Goal: Task Accomplishment & Management: Manage account settings

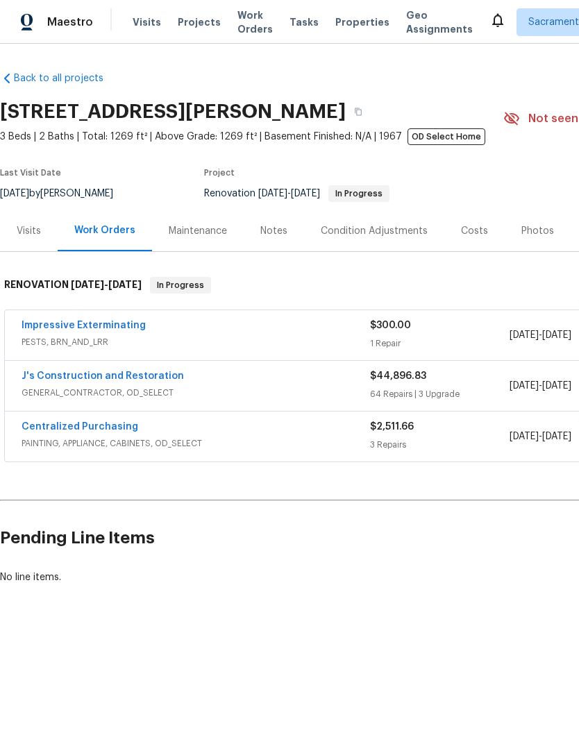
click at [64, 330] on link "Impressive Exterminating" at bounding box center [84, 326] width 124 height 10
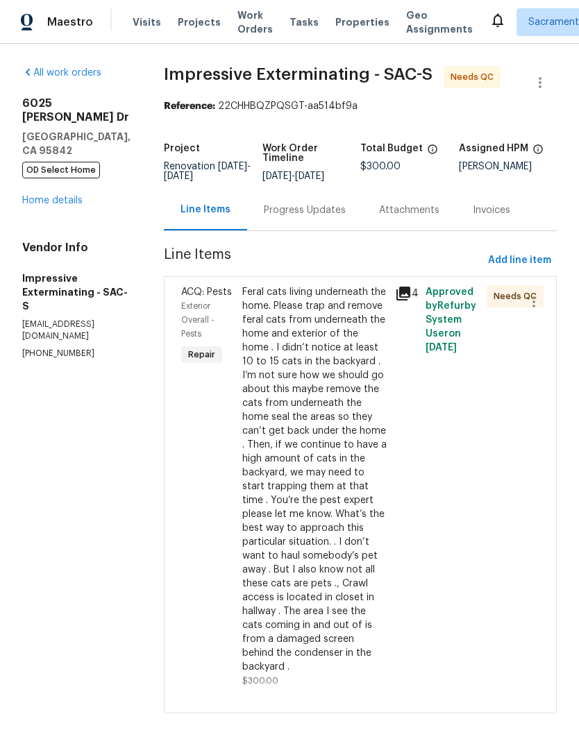
scroll to position [21, 0]
click at [333, 483] on div "Feral cats living underneath the home. Please trap and remove feral cats from u…" at bounding box center [314, 479] width 144 height 389
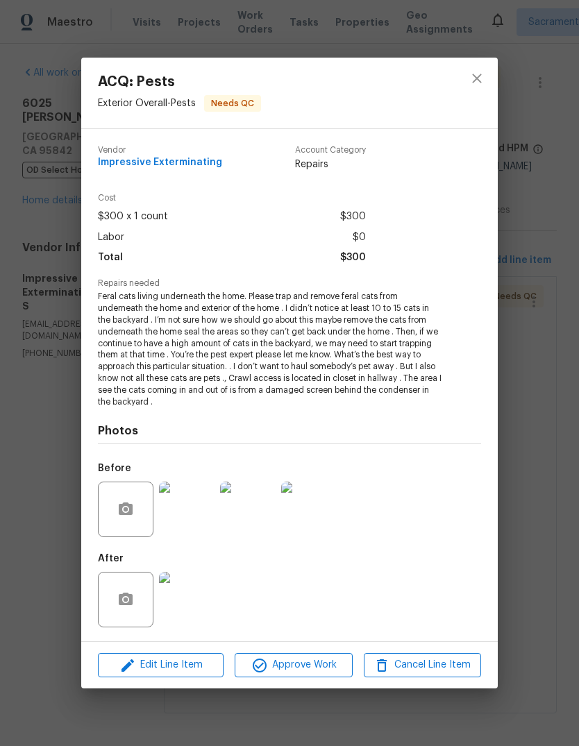
click at [184, 626] on img at bounding box center [187, 600] width 56 height 56
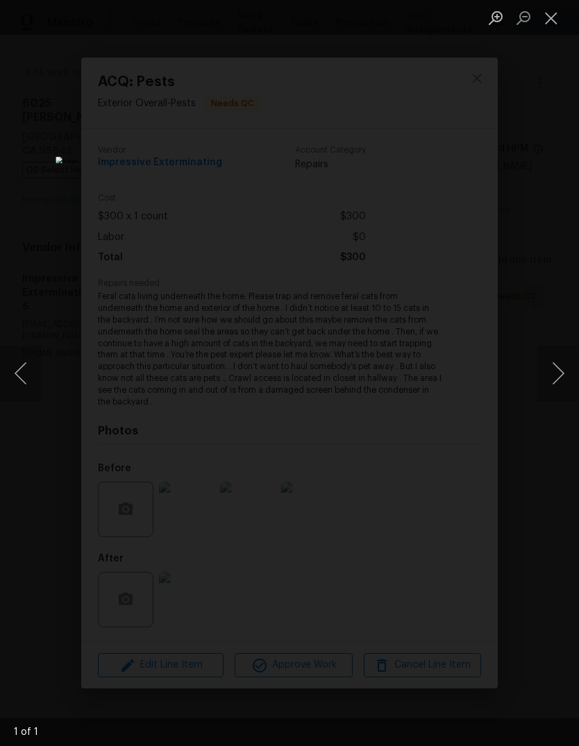
click at [552, 12] on button "Close lightbox" at bounding box center [551, 18] width 28 height 24
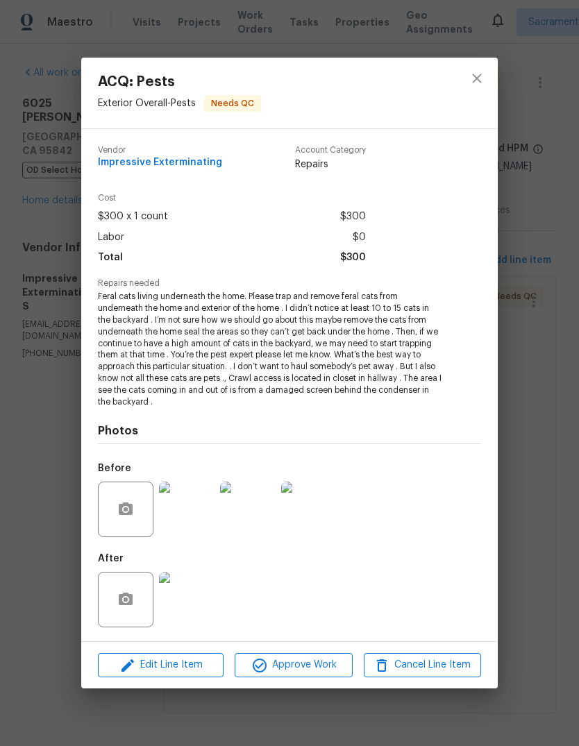
click at [199, 602] on img at bounding box center [187, 600] width 56 height 56
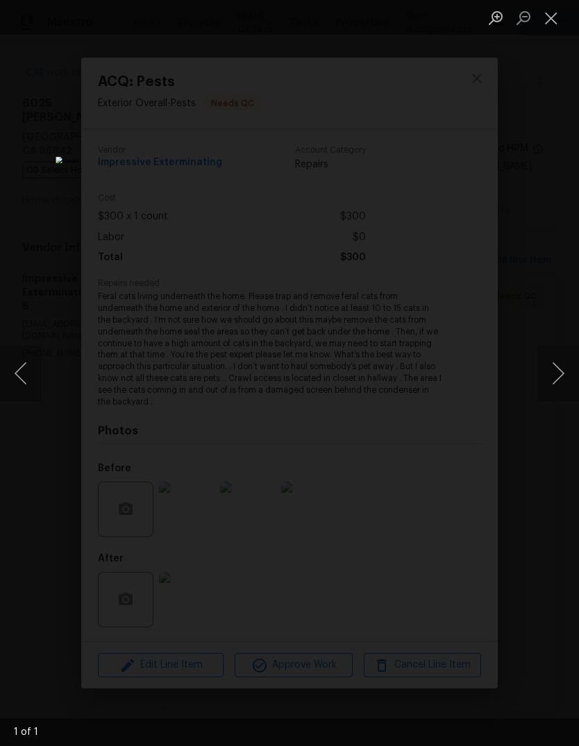
click at [550, 14] on button "Close lightbox" at bounding box center [551, 18] width 28 height 24
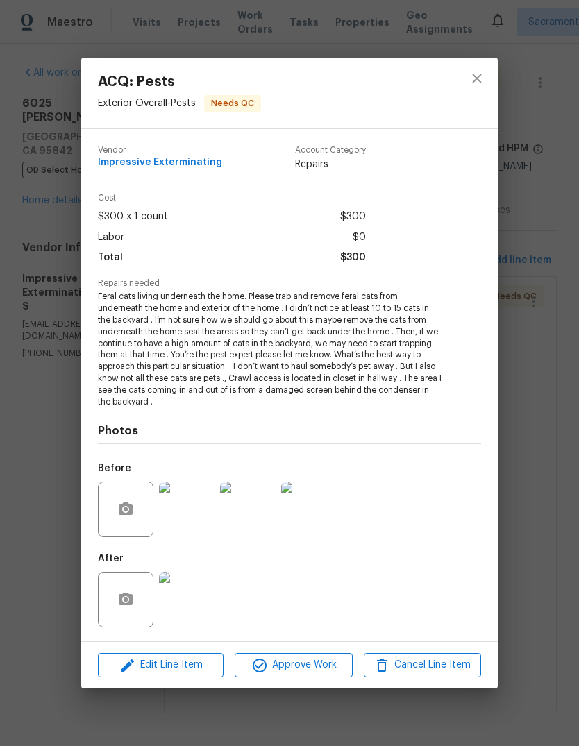
click at [190, 599] on img at bounding box center [187, 600] width 56 height 56
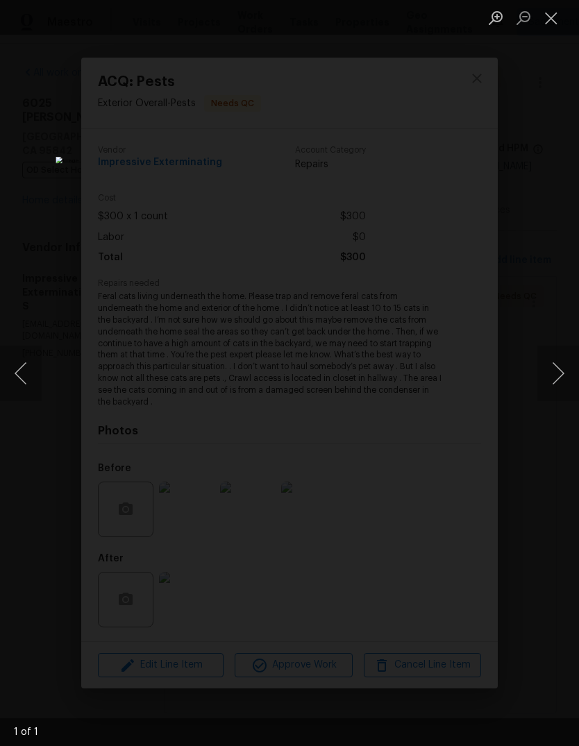
click at [552, 17] on button "Close lightbox" at bounding box center [551, 18] width 28 height 24
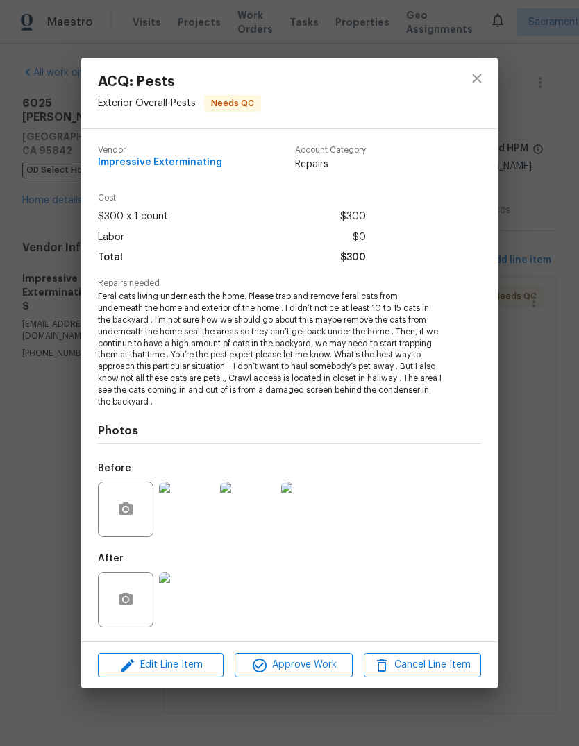
click at [196, 509] on img at bounding box center [187, 510] width 56 height 56
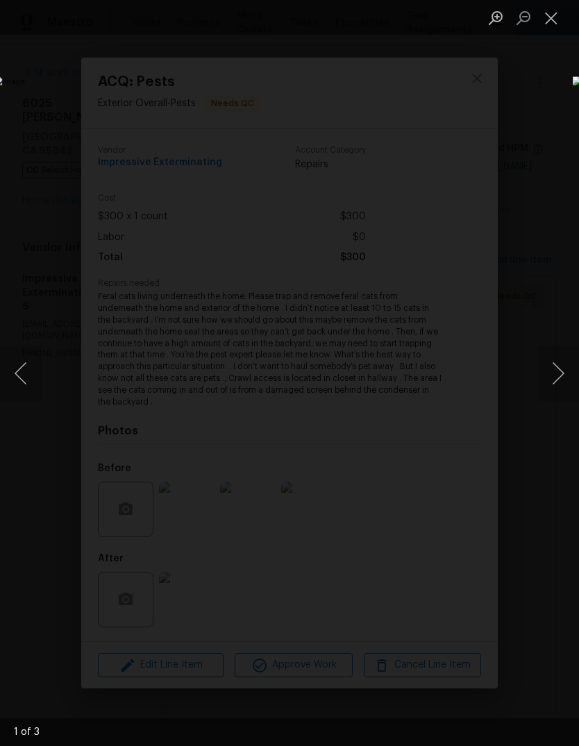
click at [546, 17] on button "Close lightbox" at bounding box center [551, 18] width 28 height 24
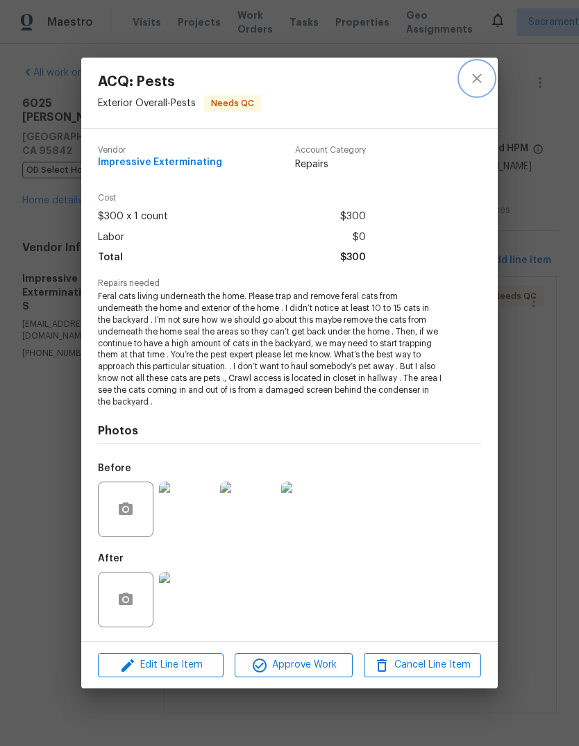
click at [475, 77] on icon "close" at bounding box center [476, 78] width 17 height 17
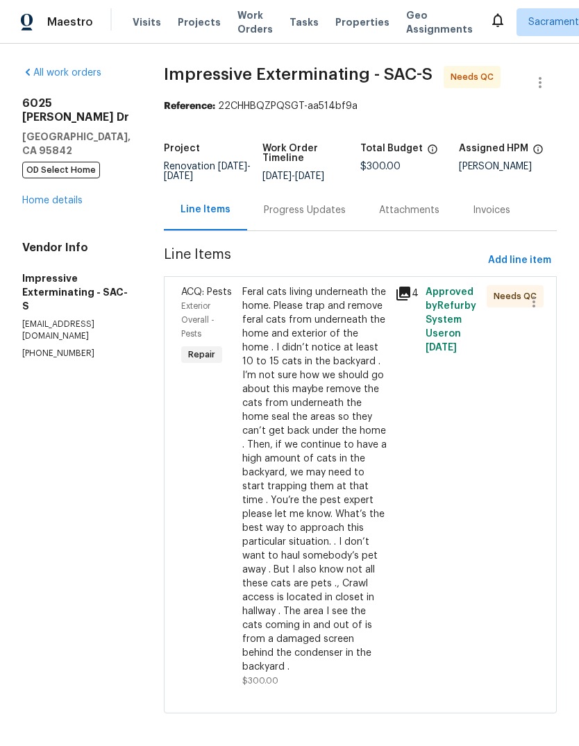
click at [60, 196] on link "Home details" at bounding box center [52, 201] width 60 height 10
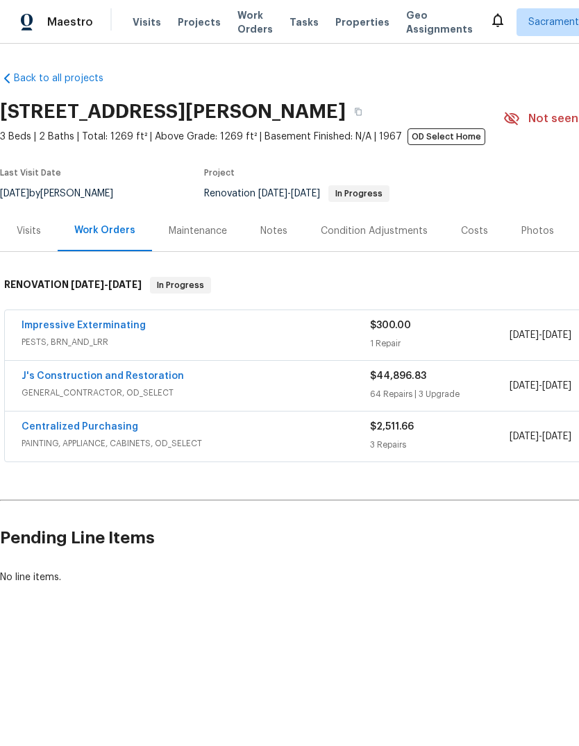
click at [62, 381] on link "J's Construction and Restoration" at bounding box center [103, 376] width 162 height 10
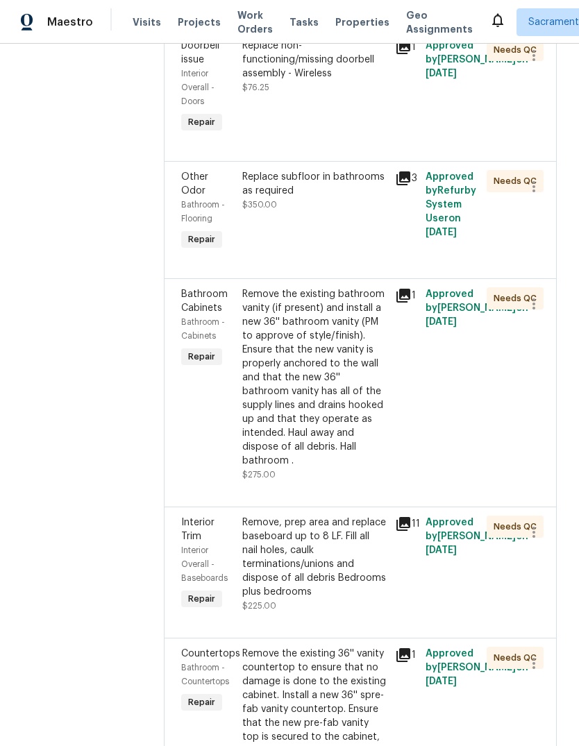
scroll to position [371, 0]
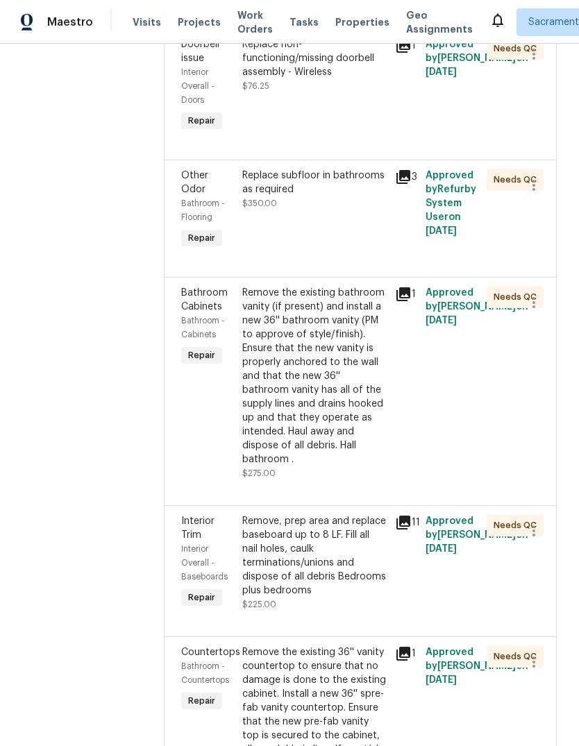
click at [316, 189] on div "Replace subfloor in bathrooms as required" at bounding box center [314, 183] width 144 height 28
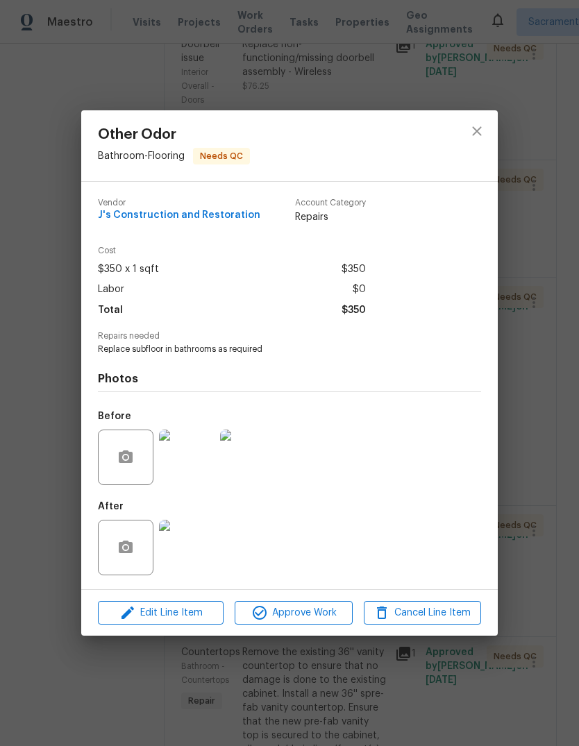
click at [189, 554] on img at bounding box center [187, 548] width 56 height 56
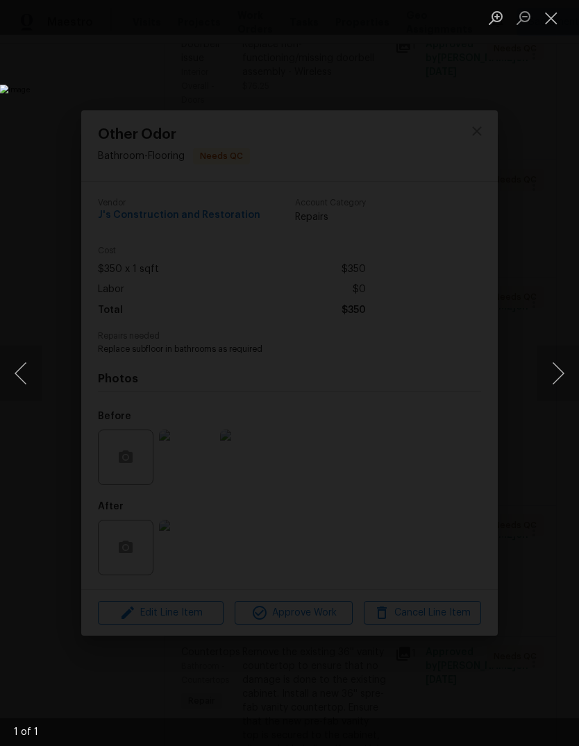
click at [553, 14] on button "Close lightbox" at bounding box center [551, 18] width 28 height 24
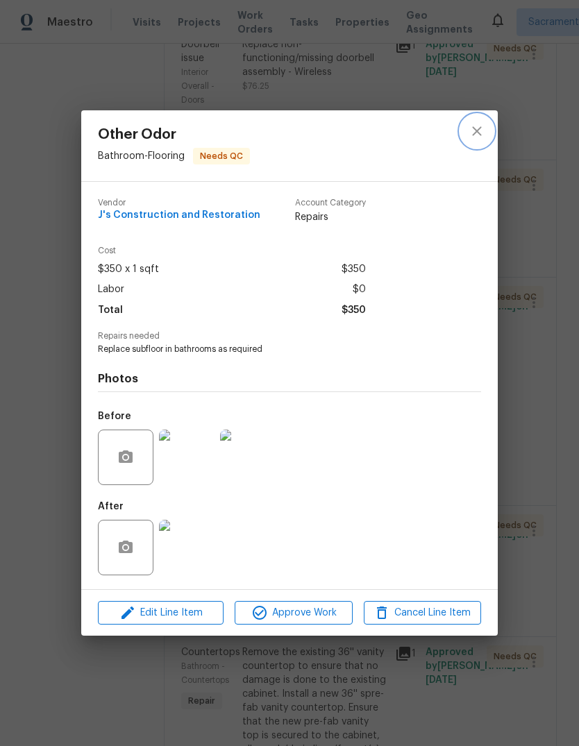
click at [476, 126] on icon "close" at bounding box center [476, 131] width 17 height 17
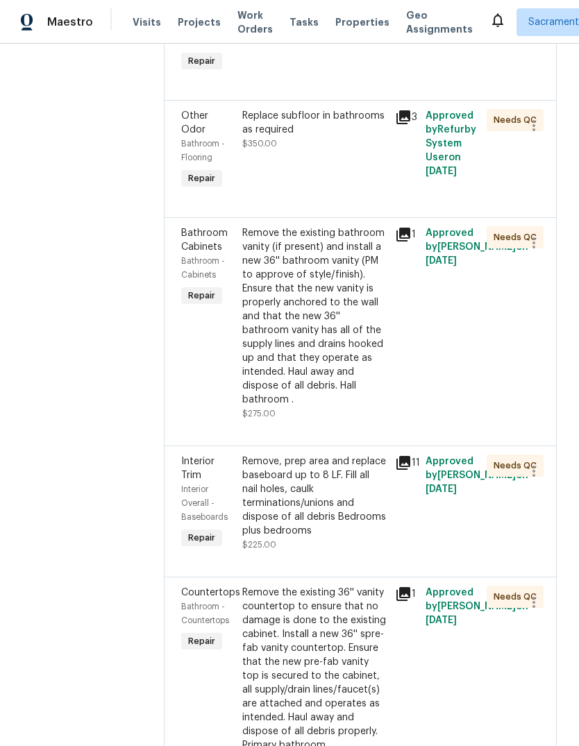
scroll to position [434, 0]
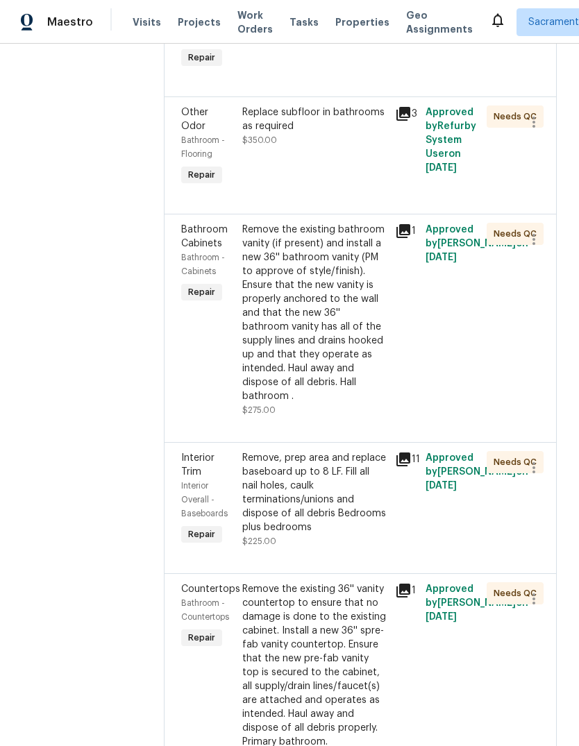
click at [355, 362] on div "Remove the existing bathroom vanity (if present) and install a new 36'' bathroo…" at bounding box center [314, 313] width 144 height 180
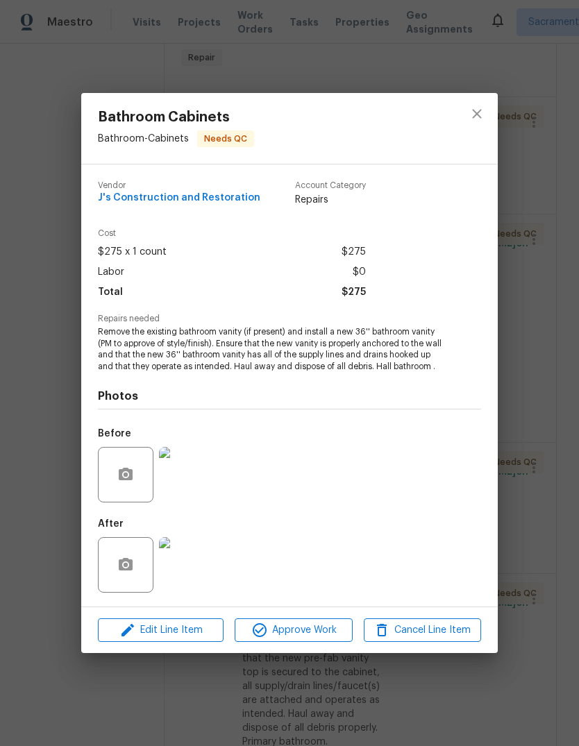
click at [188, 570] on img at bounding box center [187, 565] width 56 height 56
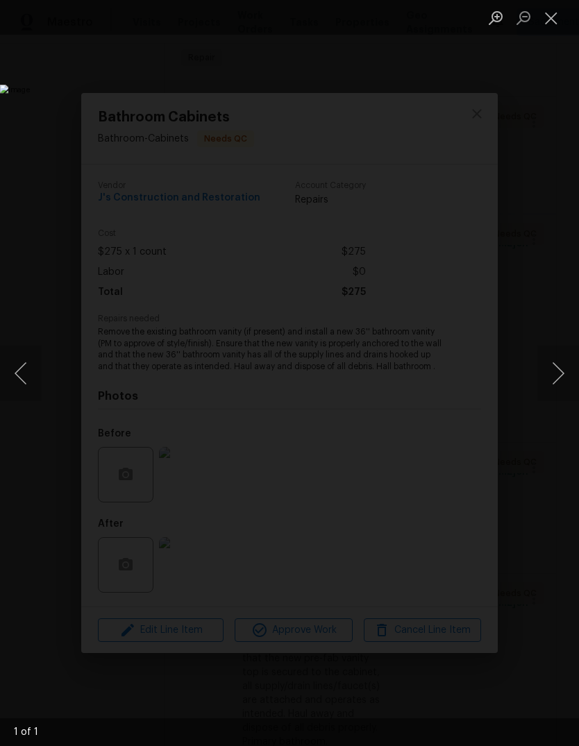
click at [554, 11] on button "Close lightbox" at bounding box center [551, 18] width 28 height 24
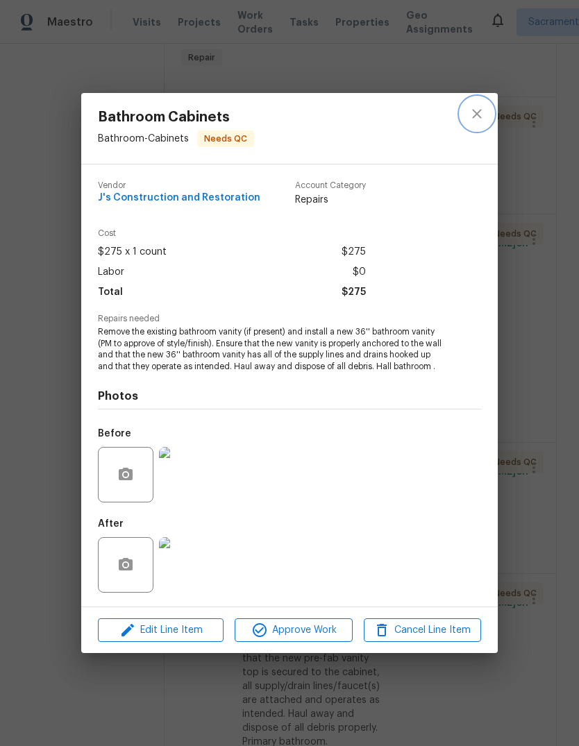
click at [478, 105] on icon "close" at bounding box center [476, 113] width 17 height 17
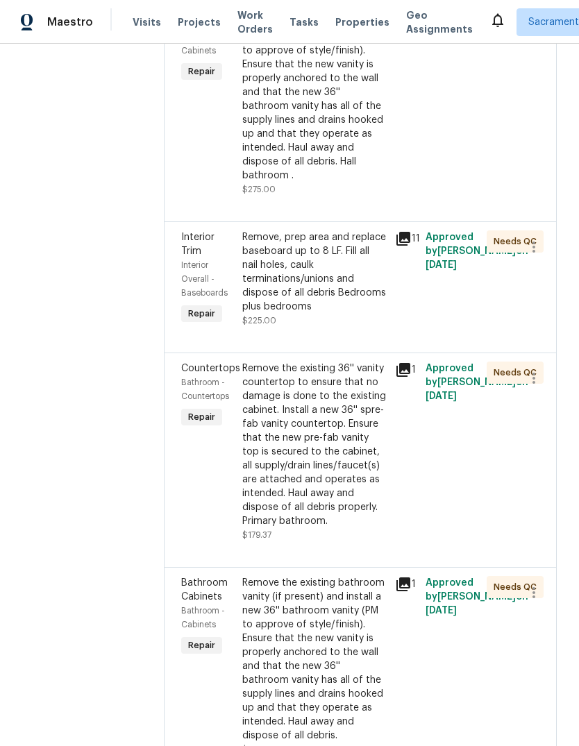
scroll to position [655, 0]
click at [332, 295] on div "Remove, prep area and replace baseboard up to 8 LF. Fill all nail holes, caulk …" at bounding box center [314, 271] width 144 height 83
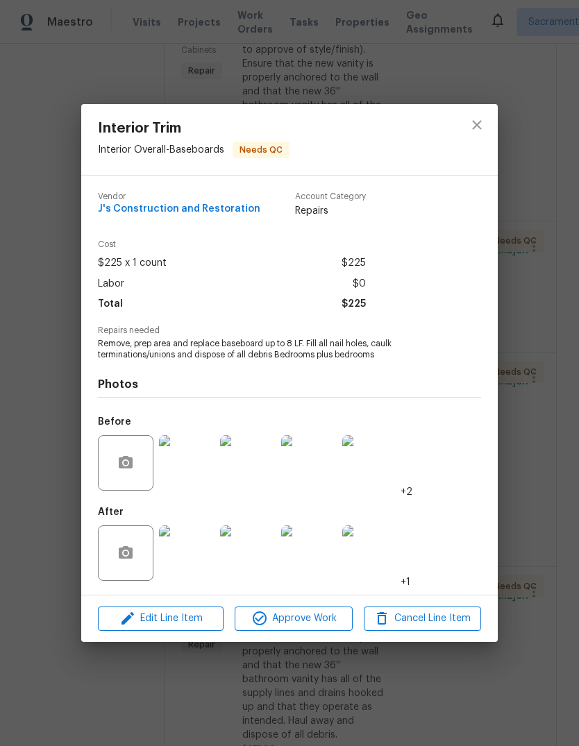
click at [184, 577] on img at bounding box center [187, 553] width 56 height 56
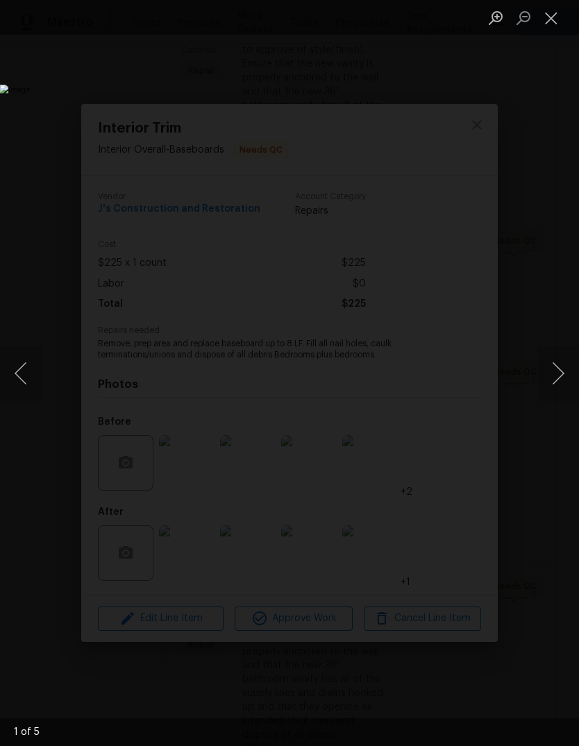
click at [554, 369] on button "Next image" at bounding box center [558, 374] width 42 height 56
click at [557, 376] on button "Next image" at bounding box center [558, 374] width 42 height 56
click at [554, 374] on button "Next image" at bounding box center [558, 374] width 42 height 56
click at [555, 376] on button "Next image" at bounding box center [558, 374] width 42 height 56
click at [547, 21] on button "Close lightbox" at bounding box center [551, 18] width 28 height 24
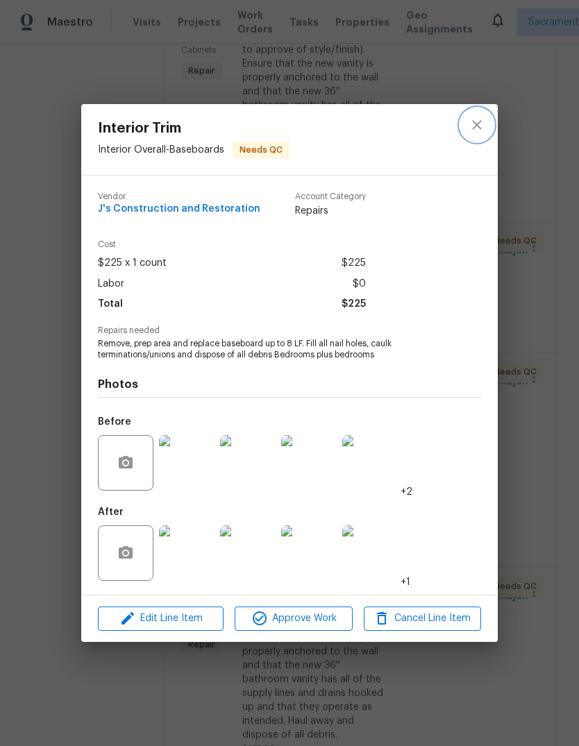
click at [483, 121] on icon "close" at bounding box center [476, 125] width 17 height 17
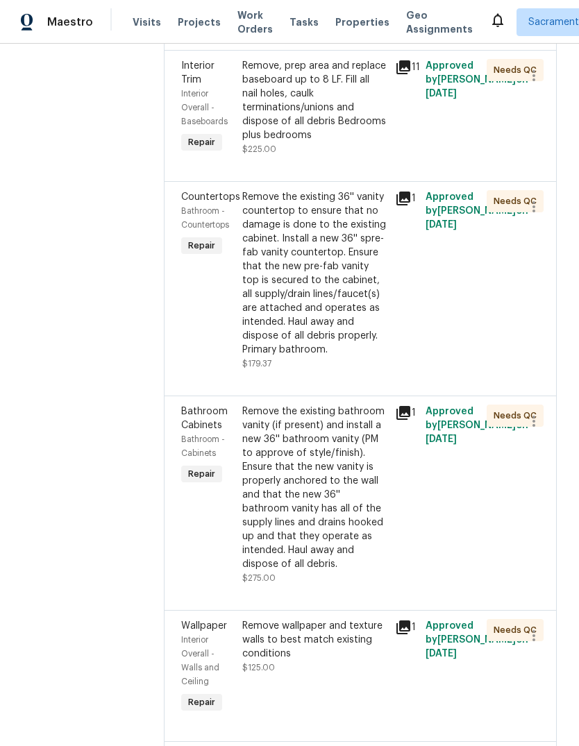
scroll to position [827, 0]
click at [317, 325] on div "Remove the existing 36'' vanity countertop to ensure that no damage is done to …" at bounding box center [314, 272] width 144 height 167
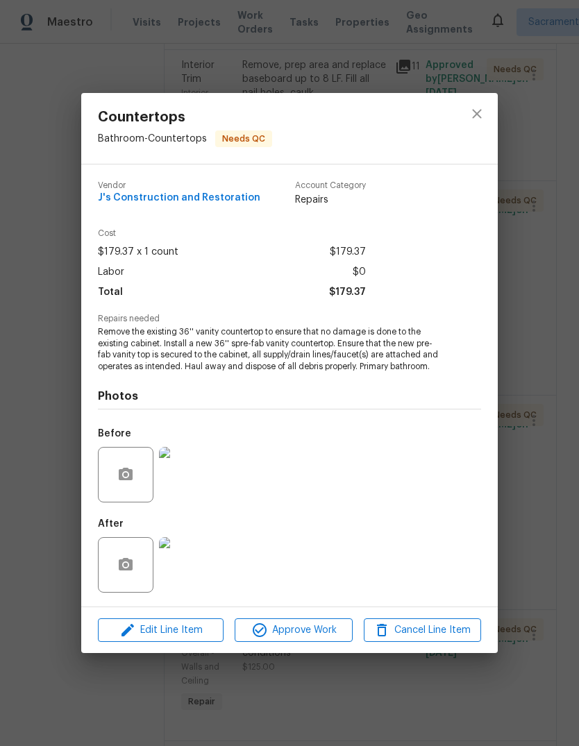
click at [196, 566] on img at bounding box center [187, 565] width 56 height 56
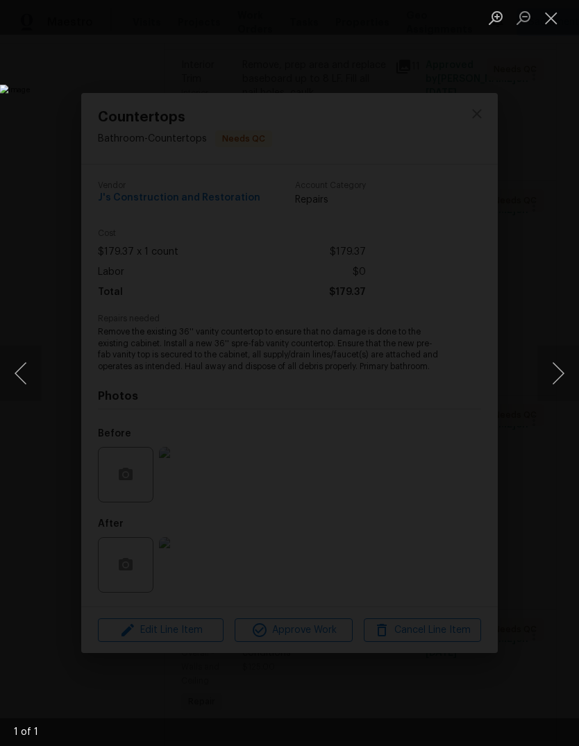
click at [554, 19] on button "Close lightbox" at bounding box center [551, 18] width 28 height 24
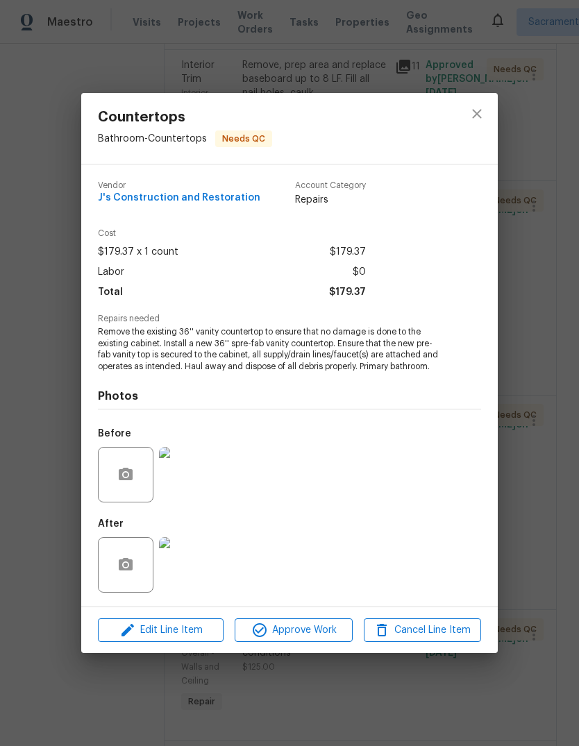
click at [480, 108] on icon "close" at bounding box center [476, 113] width 17 height 17
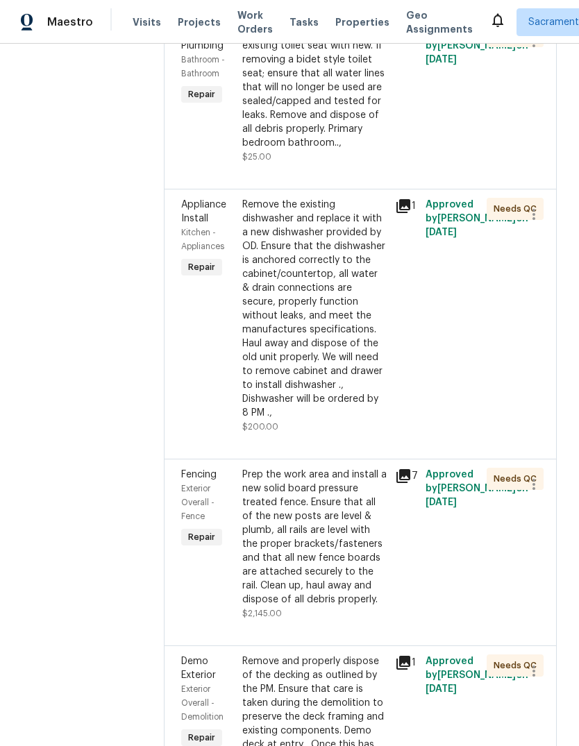
scroll to position [1551, 0]
click at [350, 414] on div "Remove the existing dishwasher and replace it with a new dishwasher provided by…" at bounding box center [314, 309] width 144 height 222
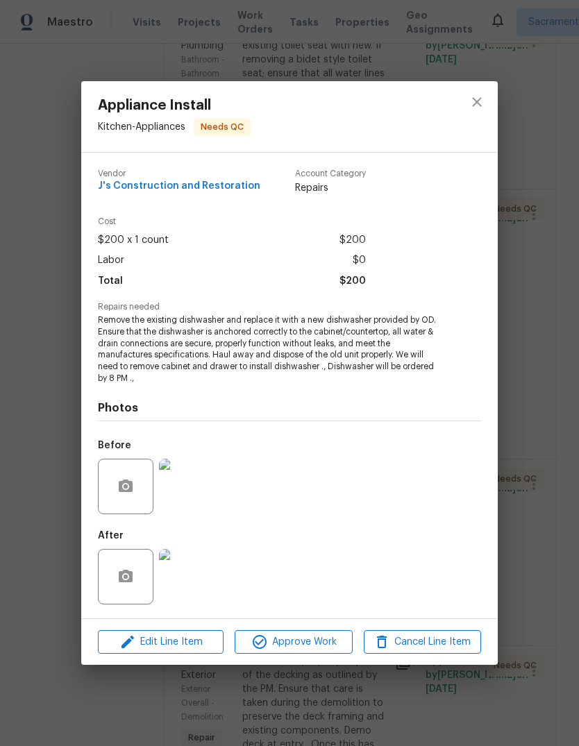
click at [194, 584] on img at bounding box center [187, 577] width 56 height 56
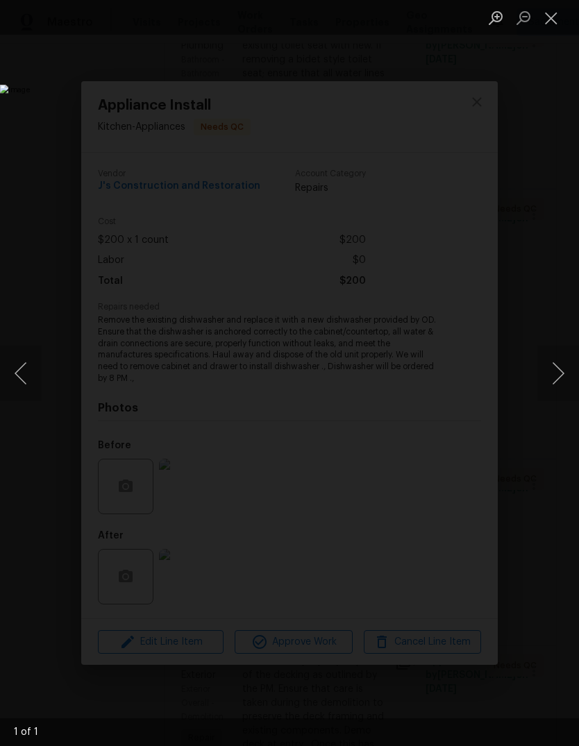
click at [559, 376] on button "Next image" at bounding box center [558, 374] width 42 height 56
click at [553, 19] on button "Close lightbox" at bounding box center [551, 18] width 28 height 24
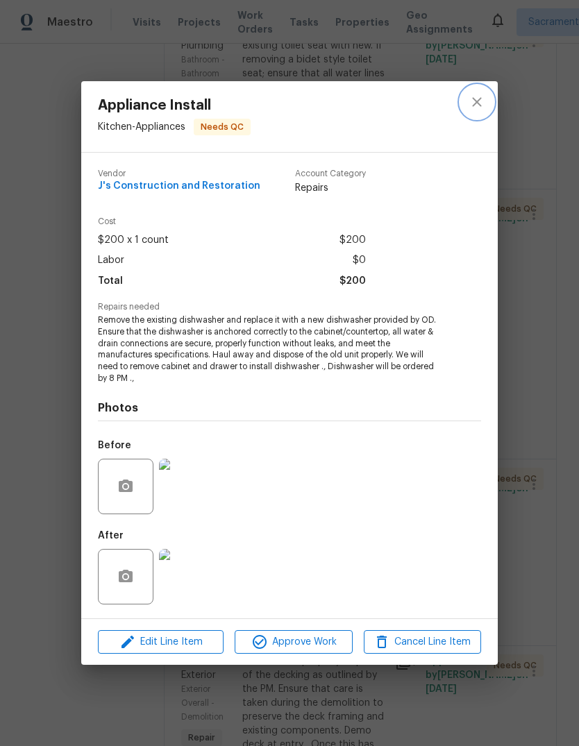
click at [484, 103] on icon "close" at bounding box center [476, 102] width 17 height 17
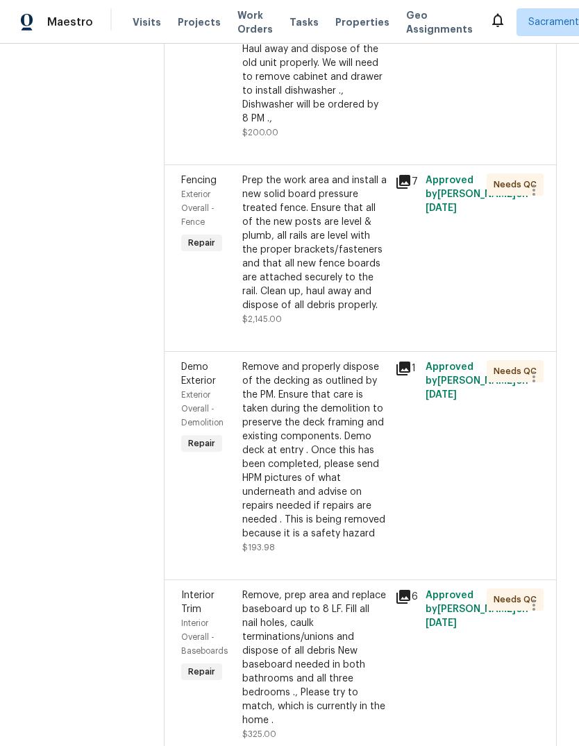
scroll to position [1849, 0]
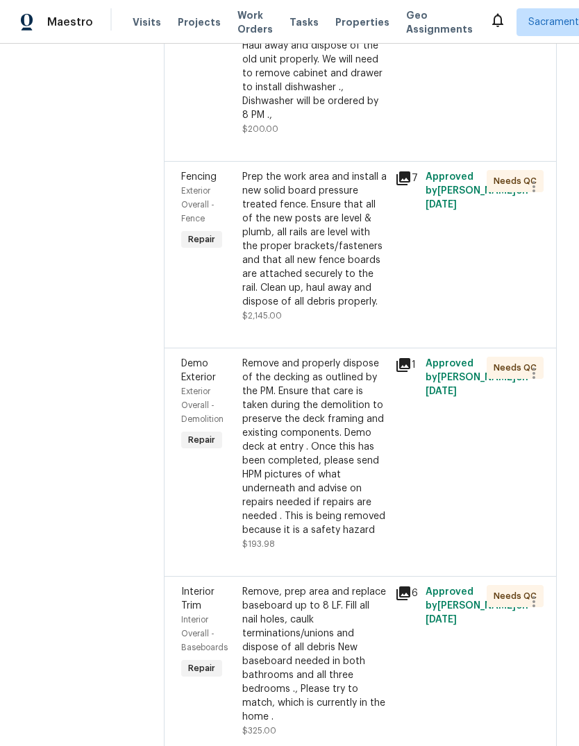
click at [346, 309] on div "Prep the work area and install a new solid board pressure treated fence. Ensure…" at bounding box center [314, 239] width 144 height 139
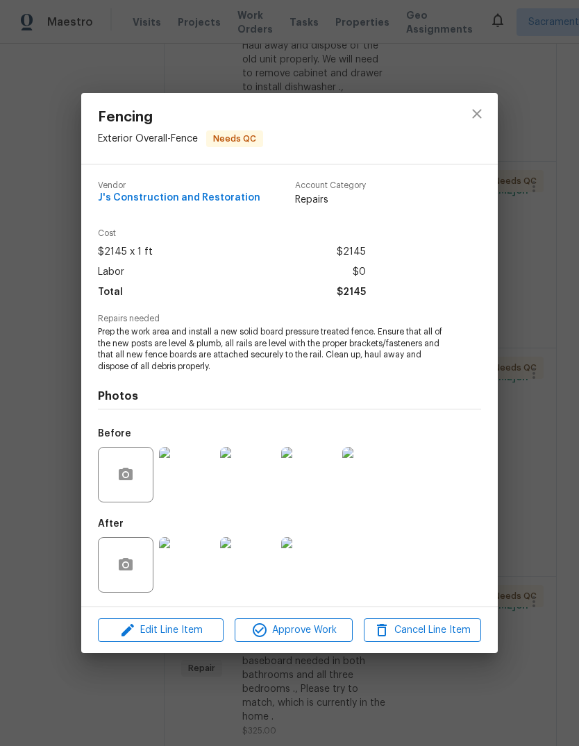
click at [191, 569] on img at bounding box center [187, 565] width 56 height 56
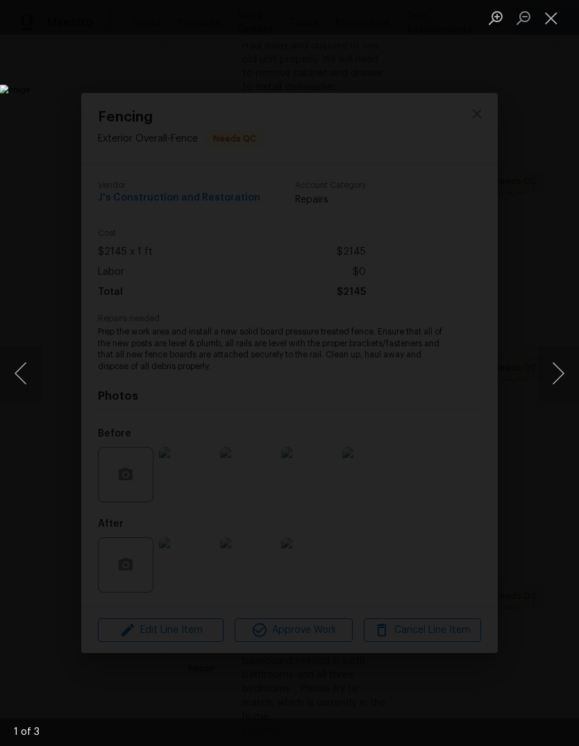
click at [554, 375] on button "Next image" at bounding box center [558, 374] width 42 height 56
click at [559, 378] on button "Next image" at bounding box center [558, 374] width 42 height 56
click at [552, 17] on button "Close lightbox" at bounding box center [551, 18] width 28 height 24
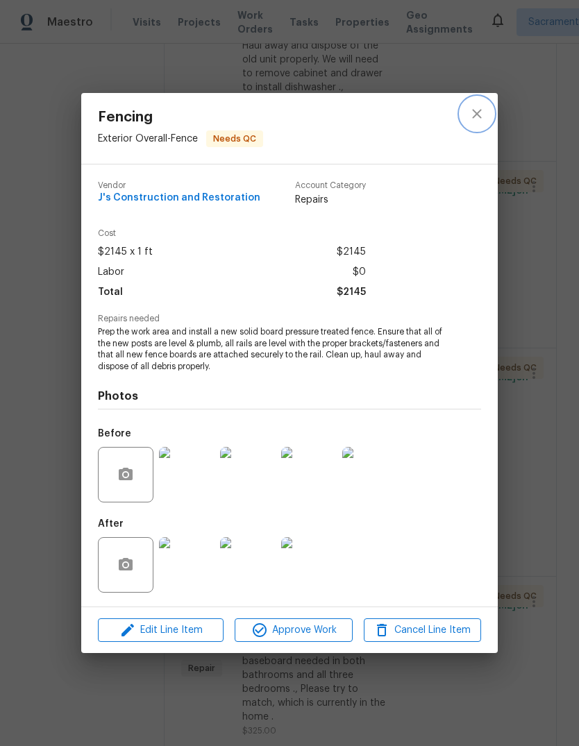
click at [483, 108] on icon "close" at bounding box center [476, 113] width 17 height 17
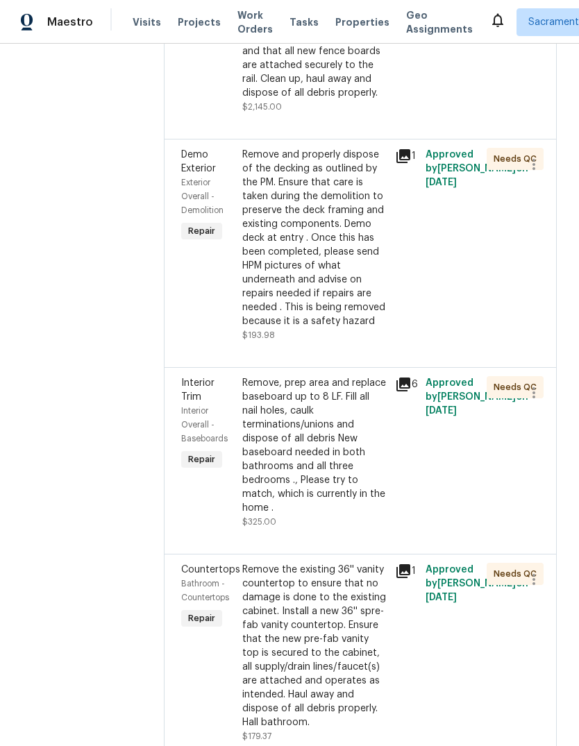
scroll to position [2059, 0]
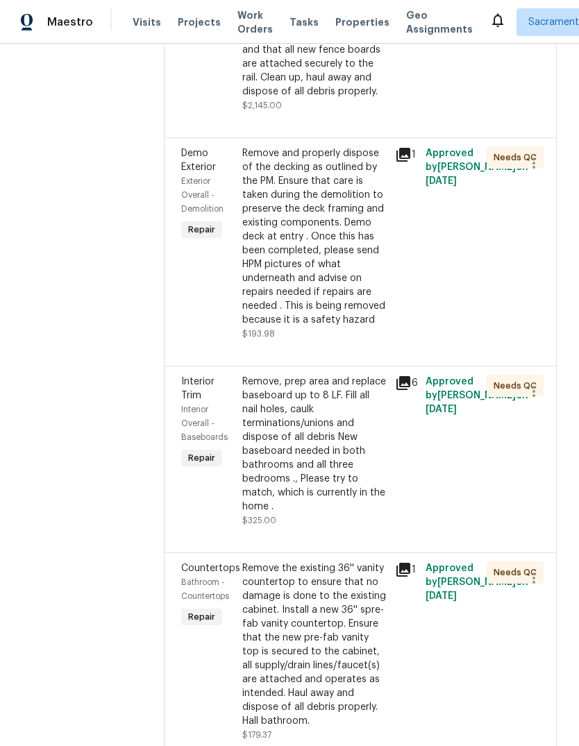
click at [344, 327] on div "Remove and properly dispose of the decking as outlined by the PM. Ensure that c…" at bounding box center [314, 236] width 144 height 180
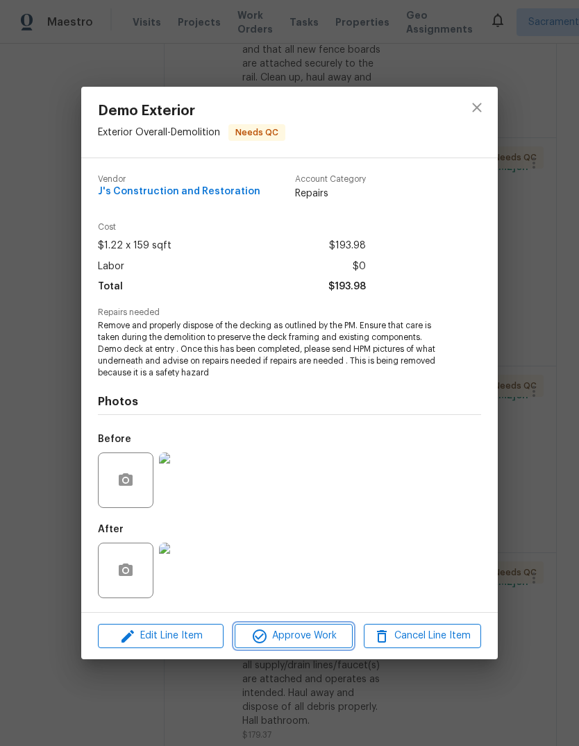
click at [300, 639] on span "Approve Work" at bounding box center [293, 635] width 109 height 17
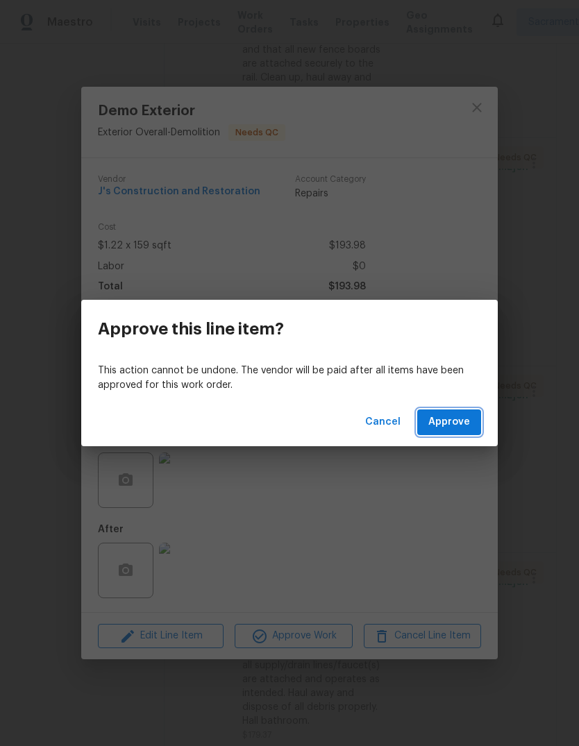
click at [457, 430] on span "Approve" at bounding box center [449, 422] width 42 height 17
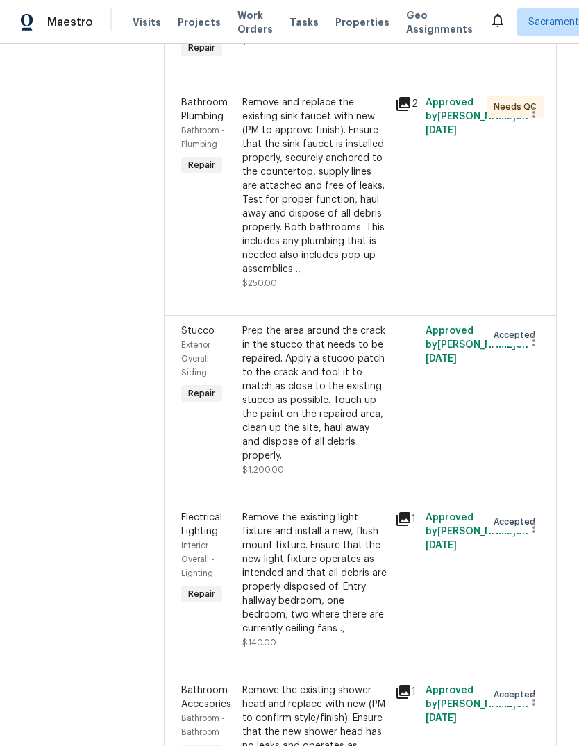
scroll to position [3011, 0]
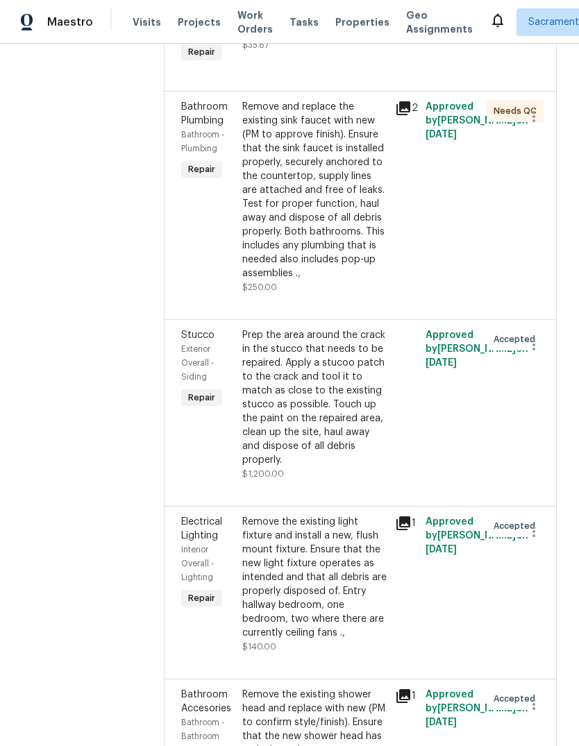
click at [321, 280] on div "Remove and replace the existing sink faucet with new (PM to approve finish). En…" at bounding box center [314, 190] width 144 height 180
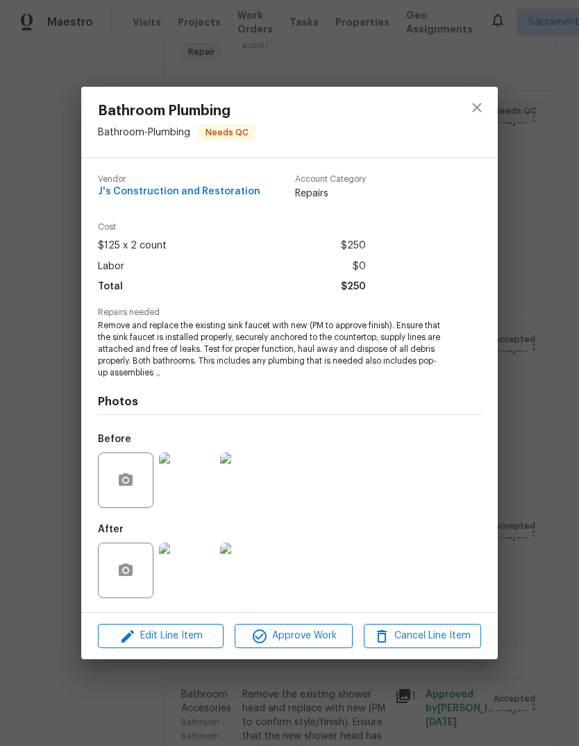
click at [178, 584] on img at bounding box center [187, 571] width 56 height 56
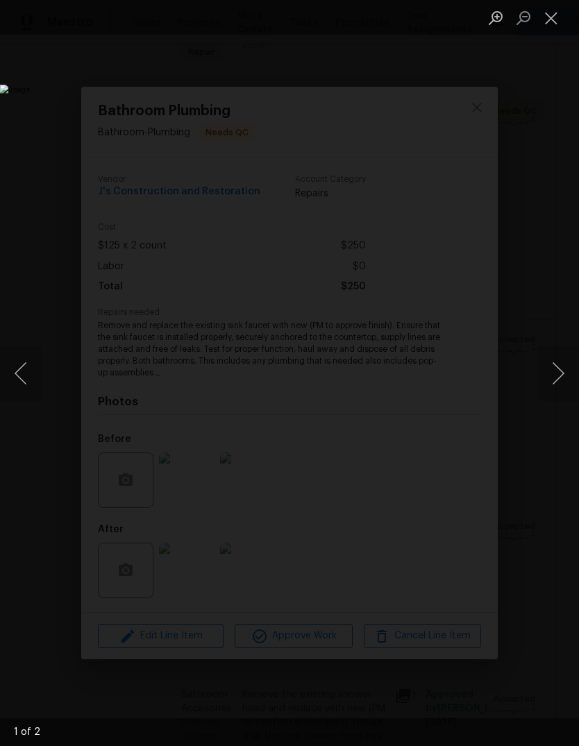
click at [556, 378] on button "Next image" at bounding box center [558, 374] width 42 height 56
click at [552, 17] on button "Close lightbox" at bounding box center [551, 18] width 28 height 24
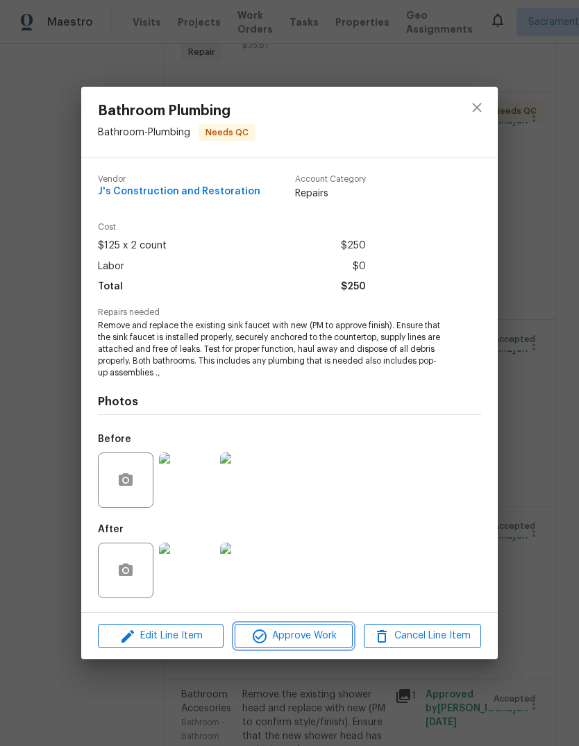
click at [319, 638] on span "Approve Work" at bounding box center [293, 635] width 109 height 17
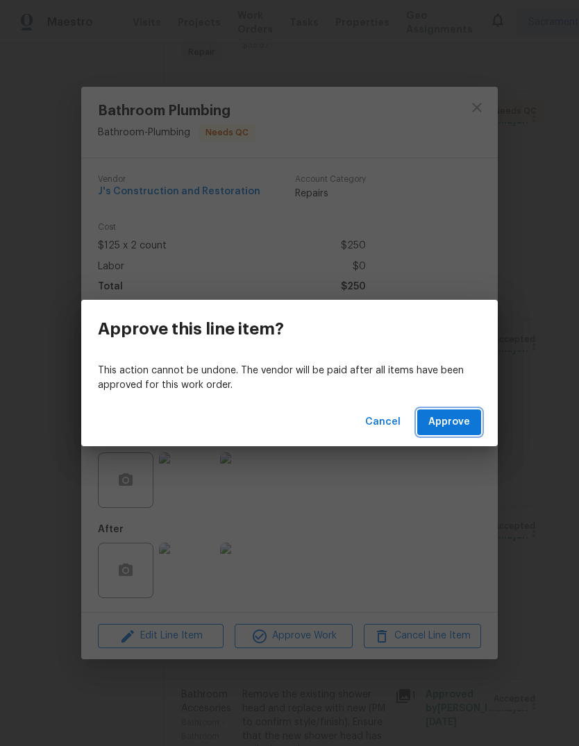
click at [450, 434] on button "Approve" at bounding box center [449, 422] width 64 height 26
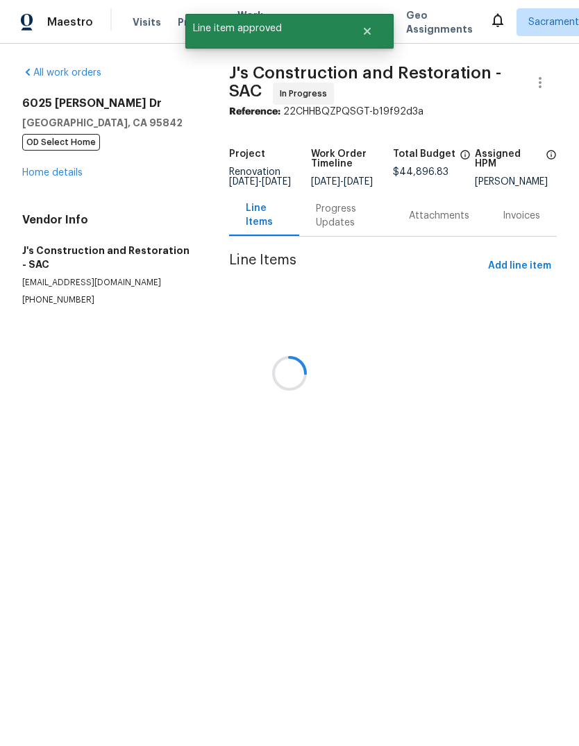
scroll to position [0, 0]
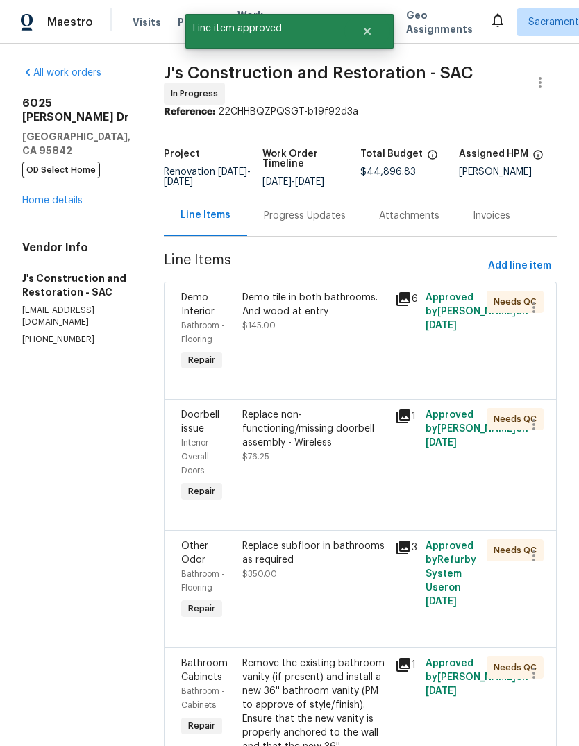
click at [332, 318] on div "Demo tile in both bathrooms. And wood at entry" at bounding box center [314, 305] width 144 height 28
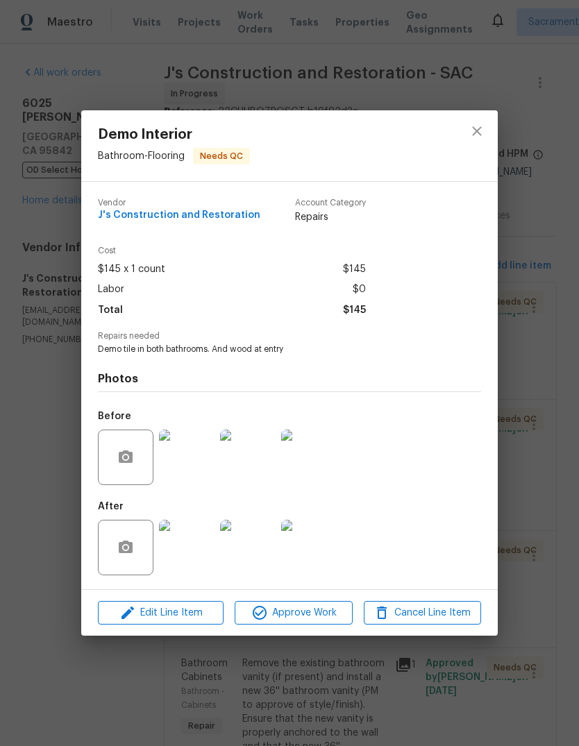
click at [183, 559] on img at bounding box center [187, 548] width 56 height 56
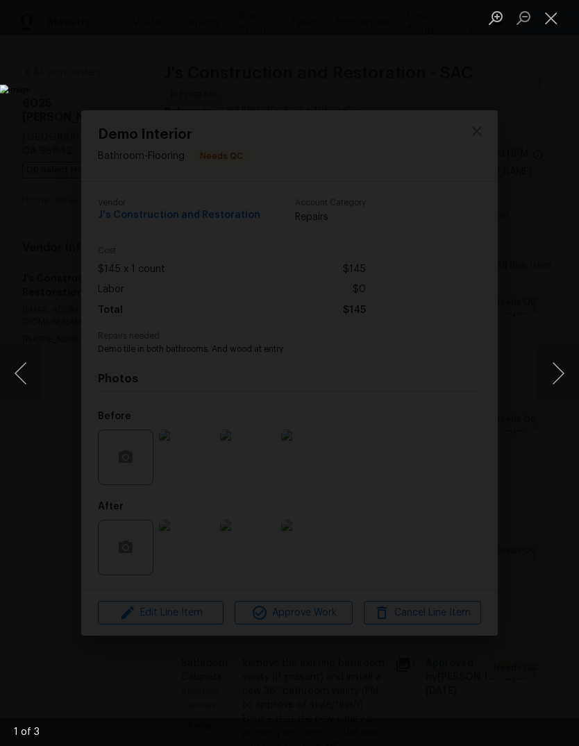
click at [554, 381] on button "Next image" at bounding box center [558, 374] width 42 height 56
click at [559, 376] on button "Next image" at bounding box center [558, 374] width 42 height 56
click at [553, 369] on button "Next image" at bounding box center [558, 374] width 42 height 56
click at [553, 22] on button "Close lightbox" at bounding box center [551, 18] width 28 height 24
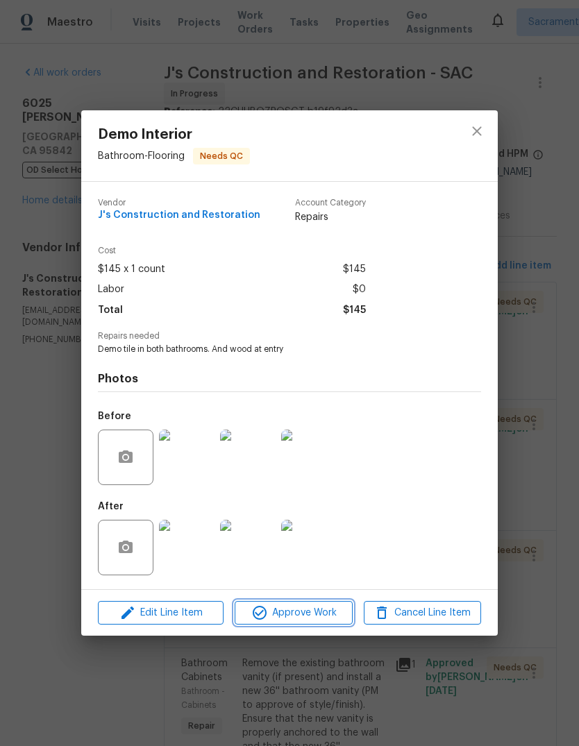
click at [314, 607] on span "Approve Work" at bounding box center [293, 612] width 109 height 17
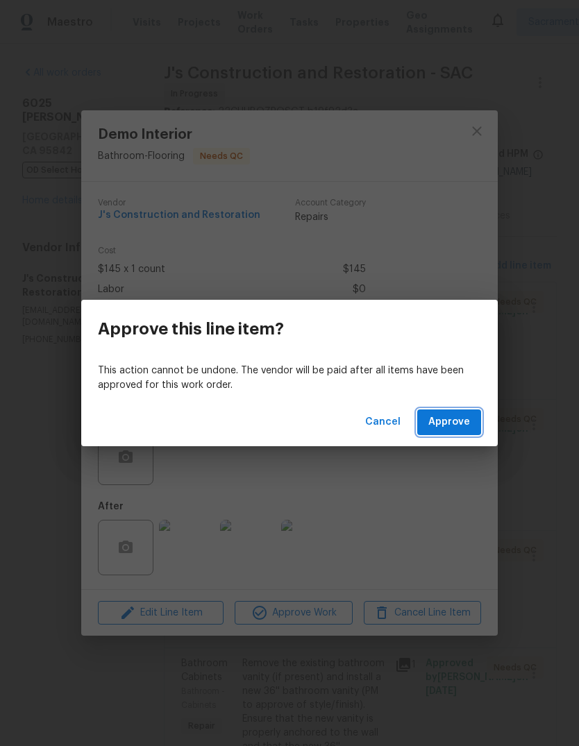
click at [464, 424] on span "Approve" at bounding box center [449, 422] width 42 height 17
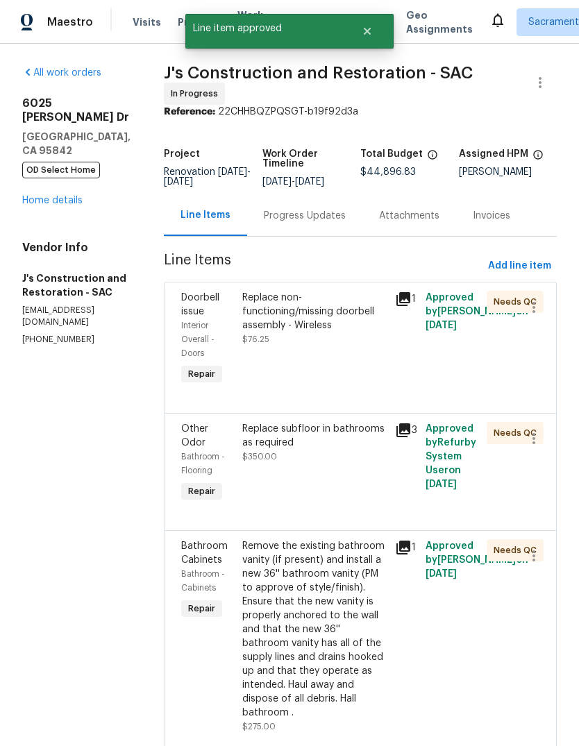
click at [335, 328] on div "Replace non-functioning/missing doorbell assembly - Wireless" at bounding box center [314, 312] width 144 height 42
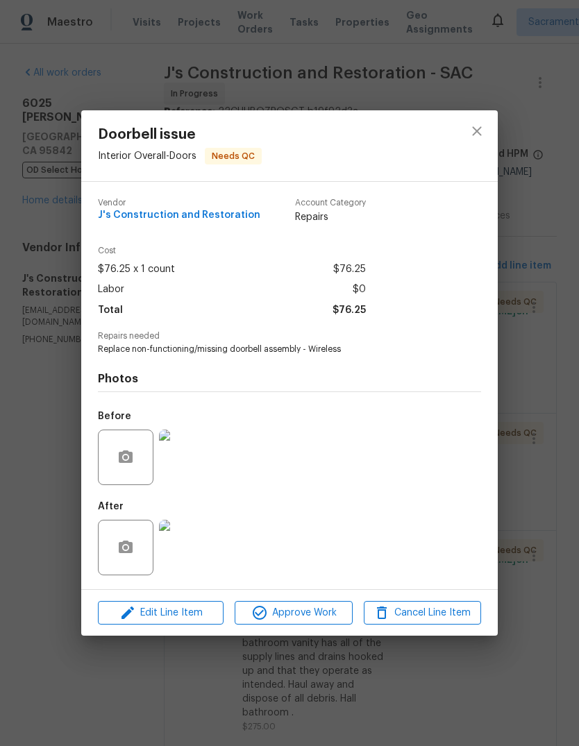
click at [189, 550] on img at bounding box center [187, 548] width 56 height 56
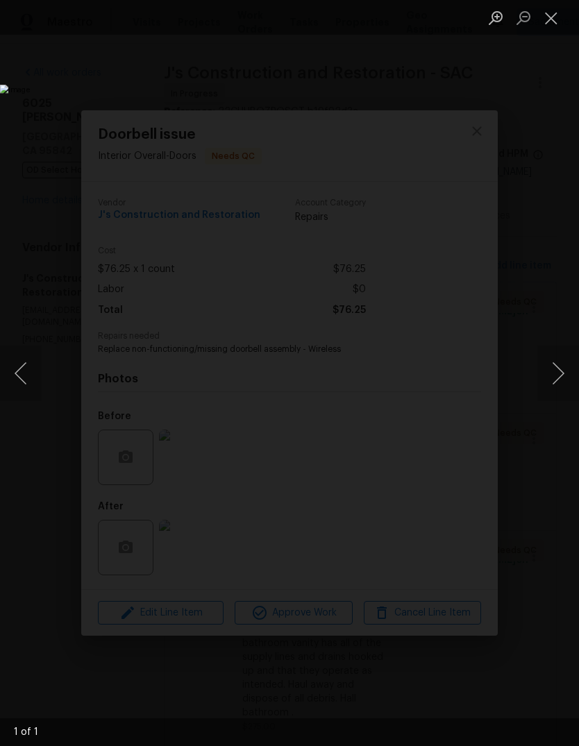
click at [550, 10] on button "Close lightbox" at bounding box center [551, 18] width 28 height 24
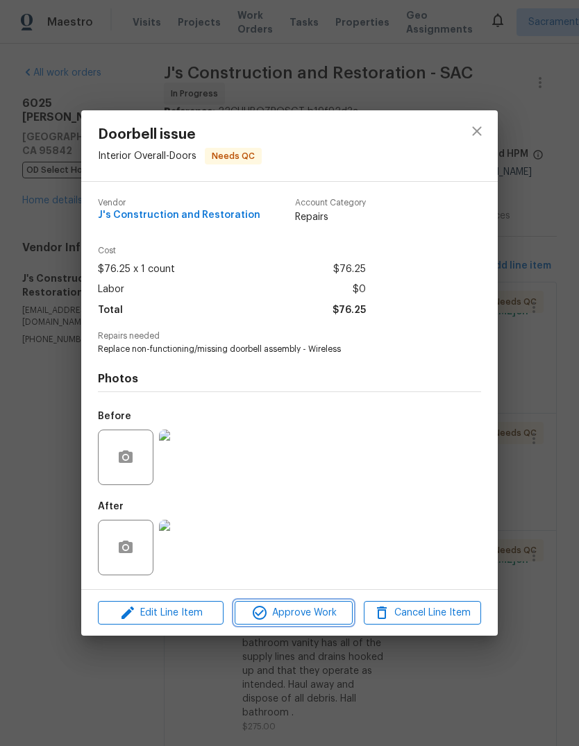
click at [313, 614] on span "Approve Work" at bounding box center [293, 612] width 109 height 17
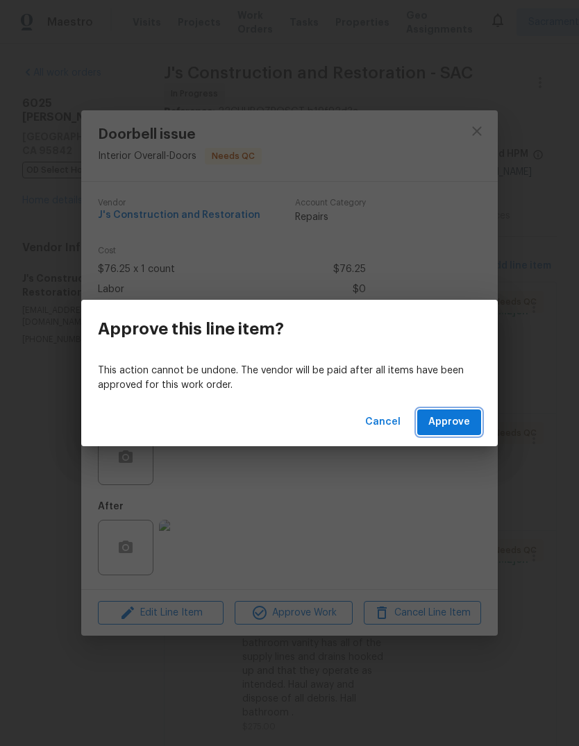
click at [459, 427] on span "Approve" at bounding box center [449, 422] width 42 height 17
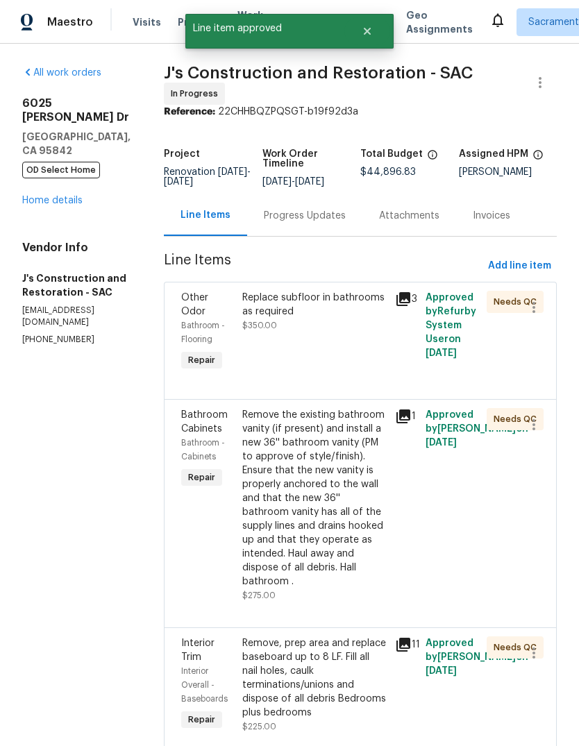
click at [332, 316] on div "Replace subfloor in bathrooms as required" at bounding box center [314, 305] width 144 height 28
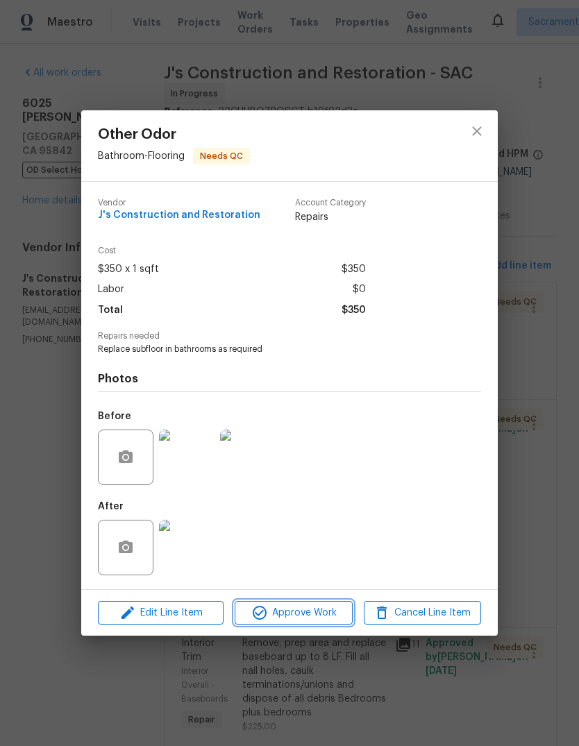
click at [312, 613] on span "Approve Work" at bounding box center [293, 612] width 109 height 17
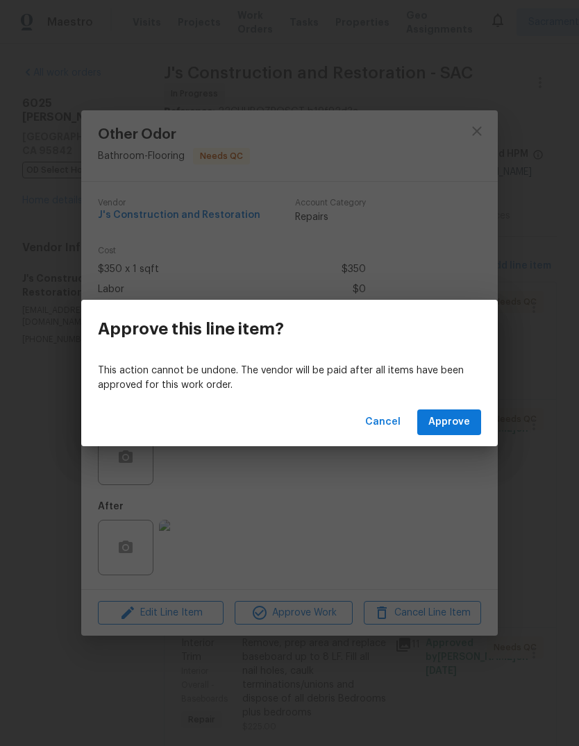
click at [458, 426] on span "Approve" at bounding box center [449, 422] width 42 height 17
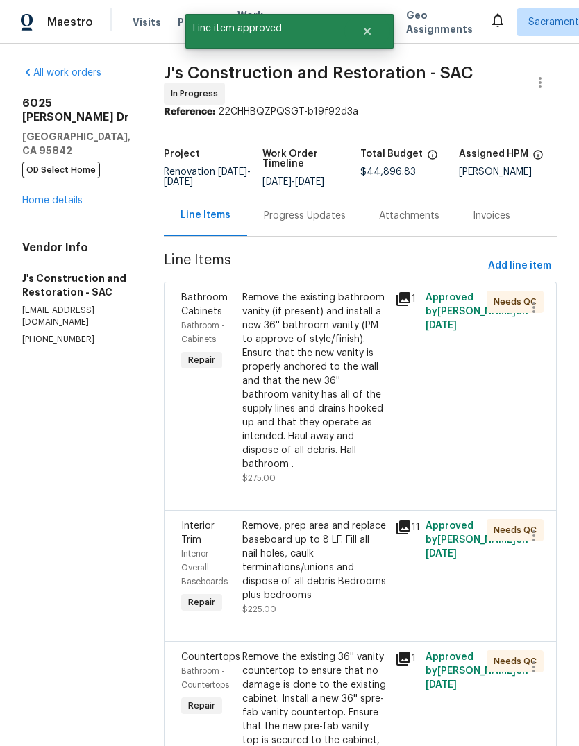
click at [330, 407] on div "Remove the existing bathroom vanity (if present) and install a new 36'' bathroo…" at bounding box center [314, 381] width 144 height 180
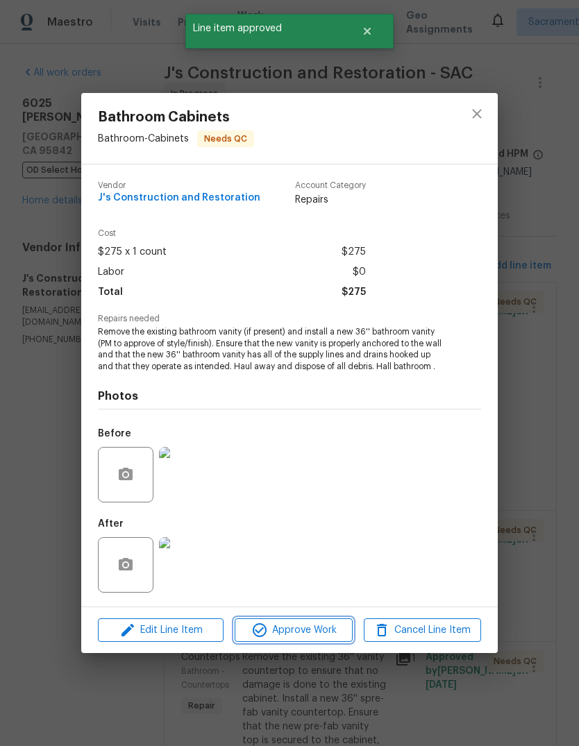
click at [315, 632] on span "Approve Work" at bounding box center [293, 630] width 109 height 17
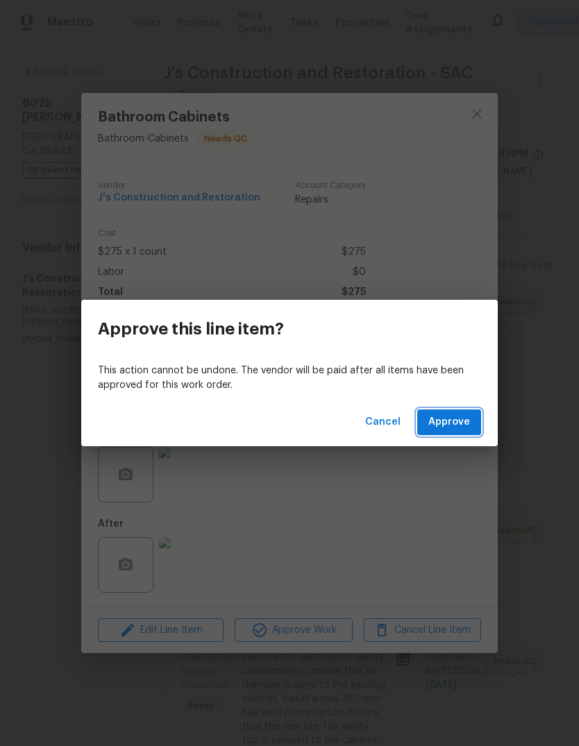
click at [462, 424] on span "Approve" at bounding box center [449, 422] width 42 height 17
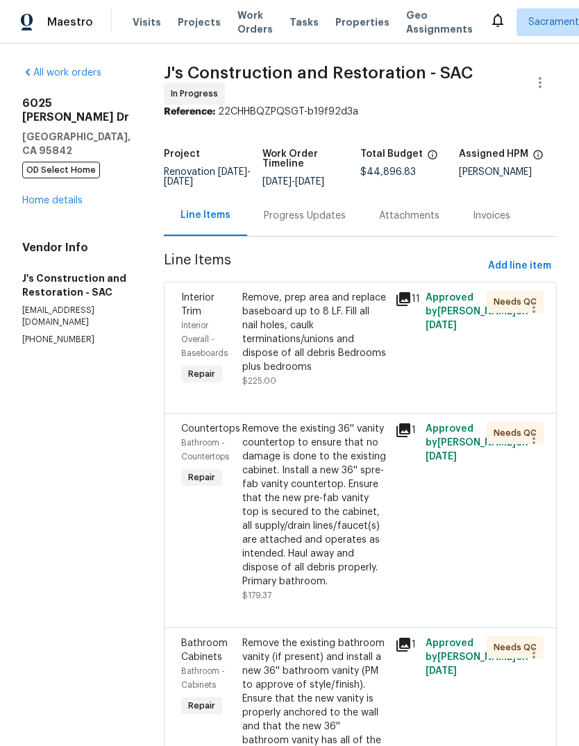
click at [342, 358] on div "Remove, prep area and replace baseboard up to 8 LF. Fill all nail holes, caulk …" at bounding box center [314, 332] width 144 height 83
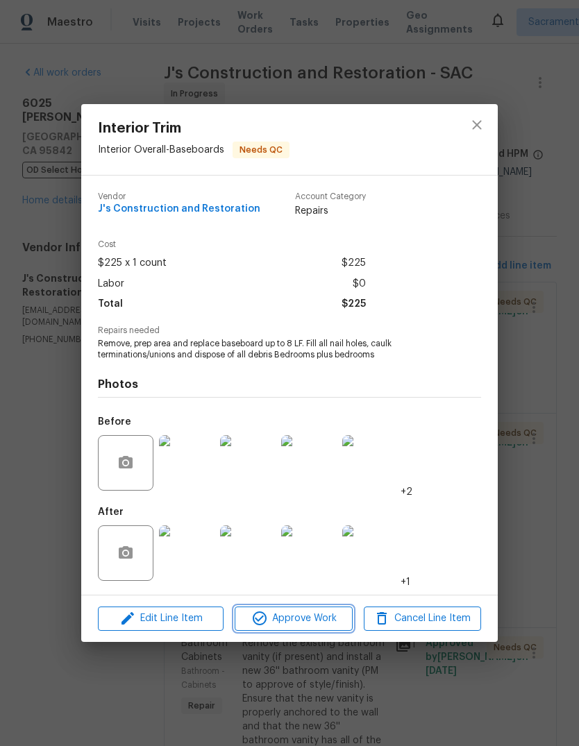
click at [302, 625] on span "Approve Work" at bounding box center [293, 618] width 109 height 17
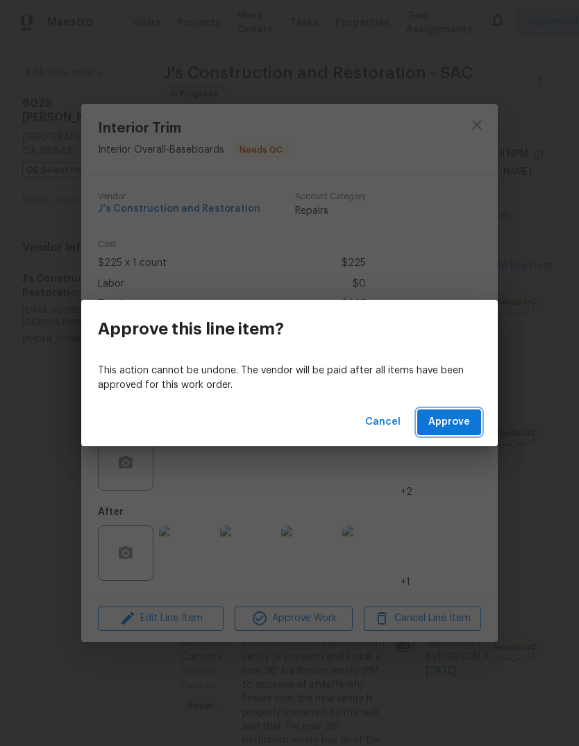
click at [457, 424] on span "Approve" at bounding box center [449, 422] width 42 height 17
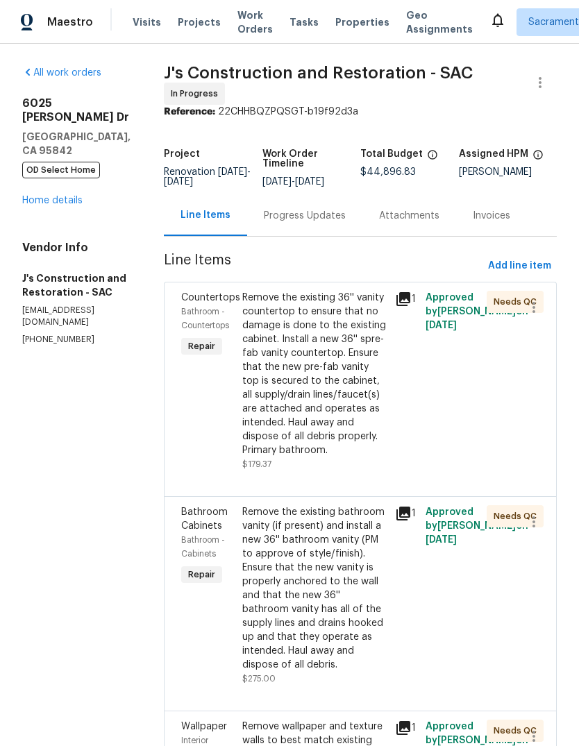
click at [341, 415] on div "Remove the existing 36'' vanity countertop to ensure that no damage is done to …" at bounding box center [314, 374] width 144 height 167
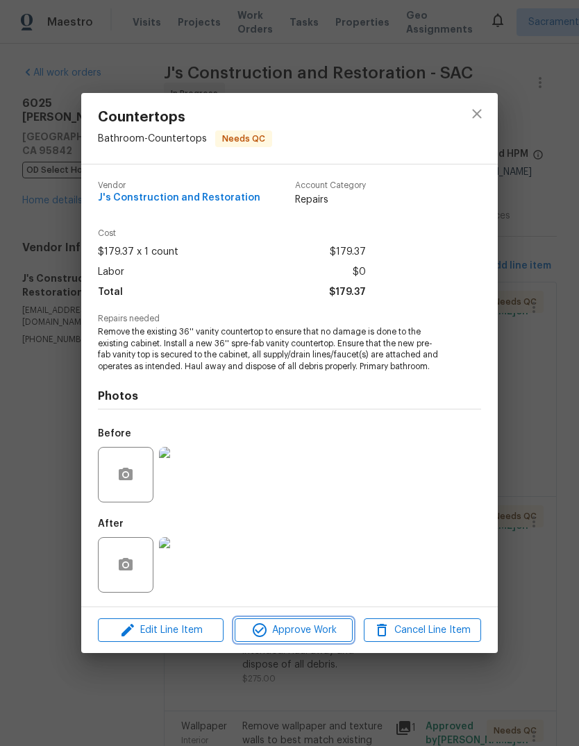
click at [304, 633] on span "Approve Work" at bounding box center [293, 630] width 109 height 17
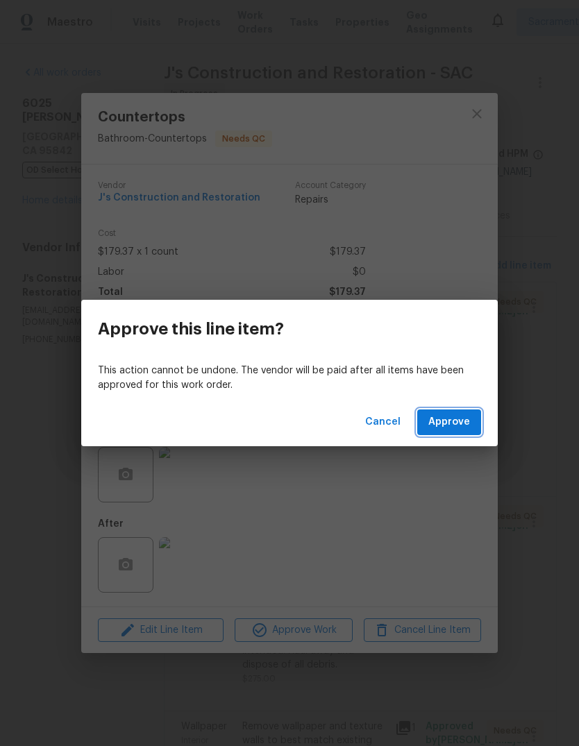
click at [462, 422] on span "Approve" at bounding box center [449, 422] width 42 height 17
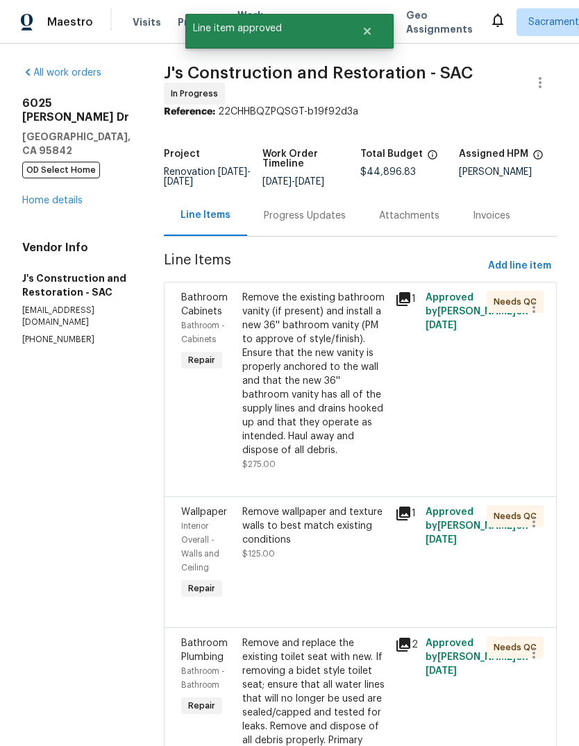
click at [337, 420] on div "Remove the existing bathroom vanity (if present) and install a new 36'' bathroo…" at bounding box center [314, 374] width 144 height 167
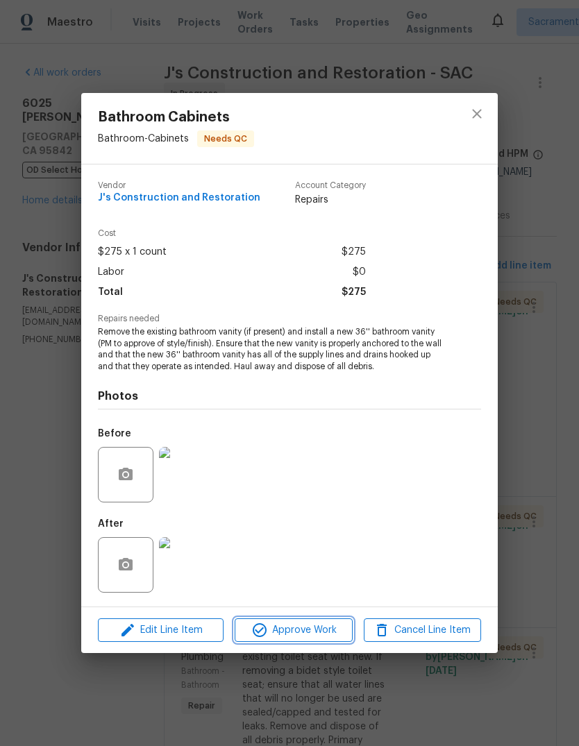
click at [307, 641] on button "Approve Work" at bounding box center [293, 630] width 117 height 24
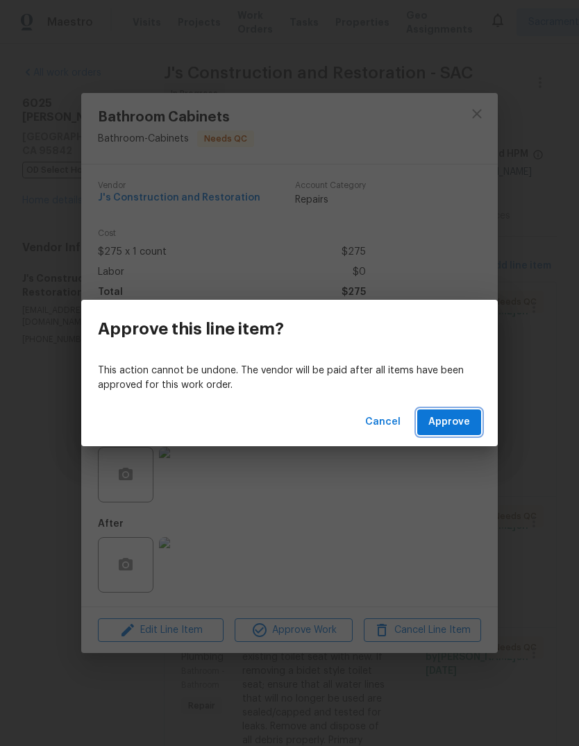
click at [451, 424] on span "Approve" at bounding box center [449, 422] width 42 height 17
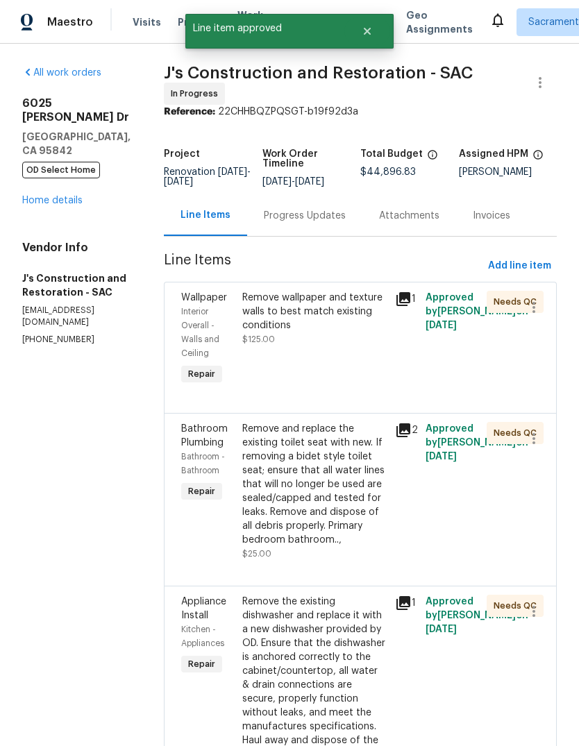
click at [344, 330] on div "Remove wallpaper and texture walls to best match existing conditions" at bounding box center [314, 312] width 144 height 42
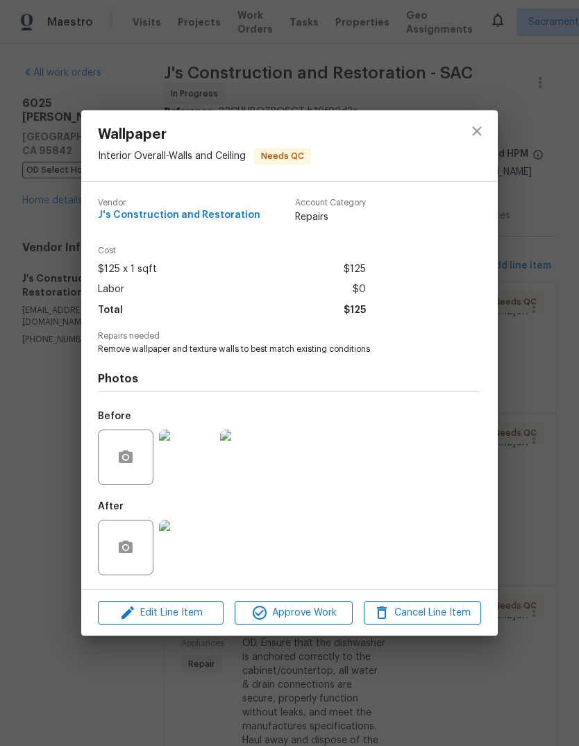
click at [192, 538] on img at bounding box center [187, 548] width 56 height 56
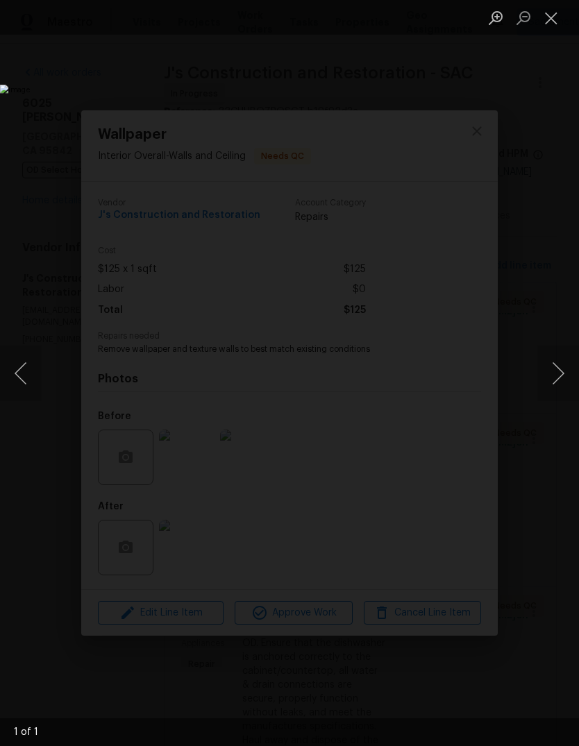
click at [559, 365] on button "Next image" at bounding box center [558, 374] width 42 height 56
click at [550, 24] on button "Close lightbox" at bounding box center [551, 18] width 28 height 24
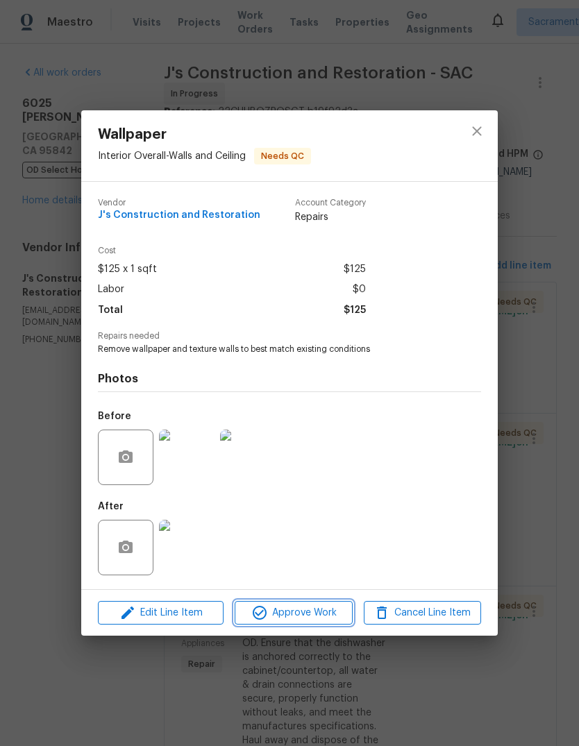
click at [322, 614] on span "Approve Work" at bounding box center [293, 612] width 109 height 17
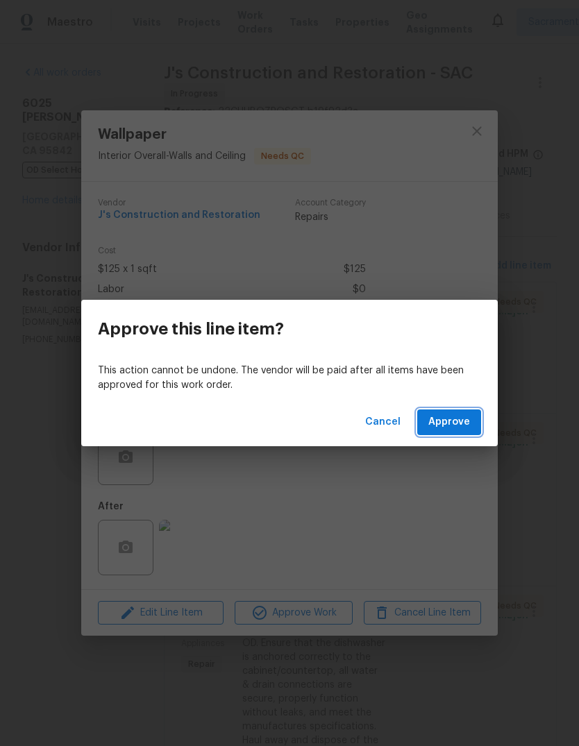
click at [455, 433] on button "Approve" at bounding box center [449, 422] width 64 height 26
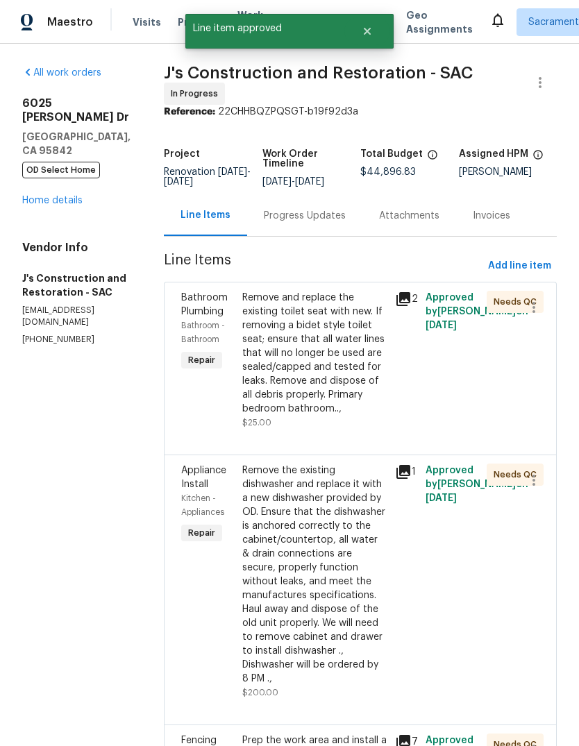
click at [340, 394] on div "Remove and replace the existing toilet seat with new. If removing a bidet style…" at bounding box center [314, 353] width 144 height 125
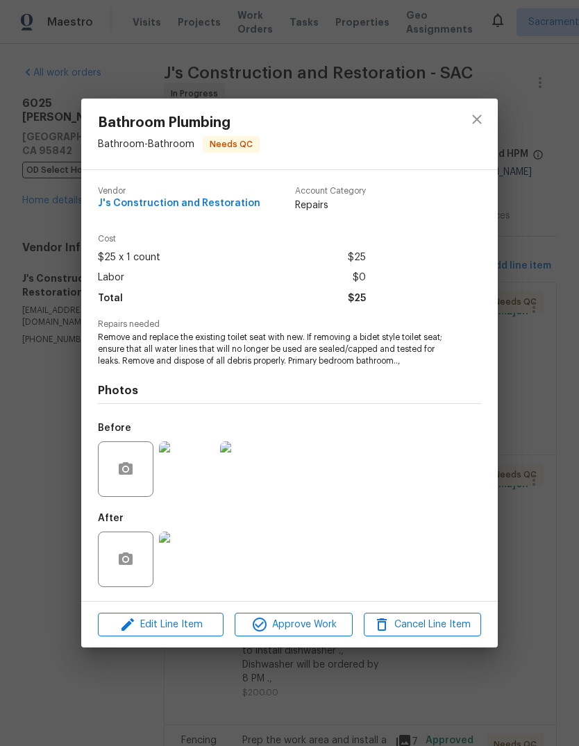
click at [189, 569] on img at bounding box center [187, 560] width 56 height 56
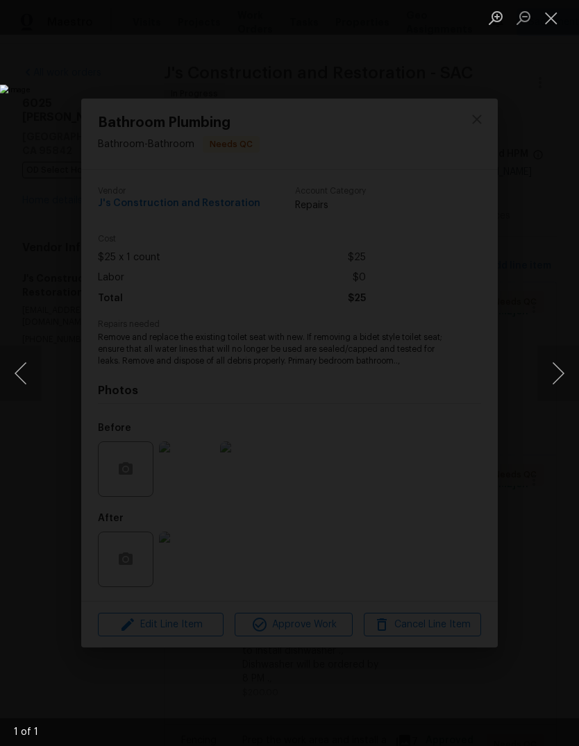
click at [550, 13] on button "Close lightbox" at bounding box center [551, 18] width 28 height 24
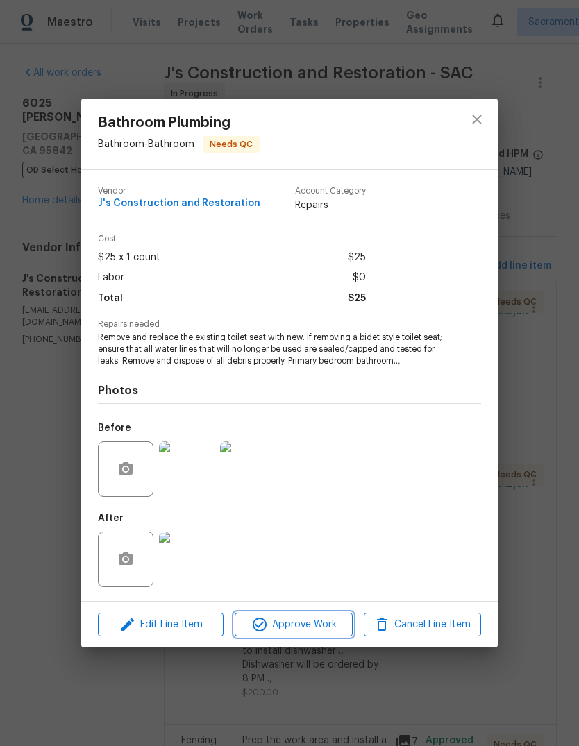
click at [316, 628] on span "Approve Work" at bounding box center [293, 624] width 109 height 17
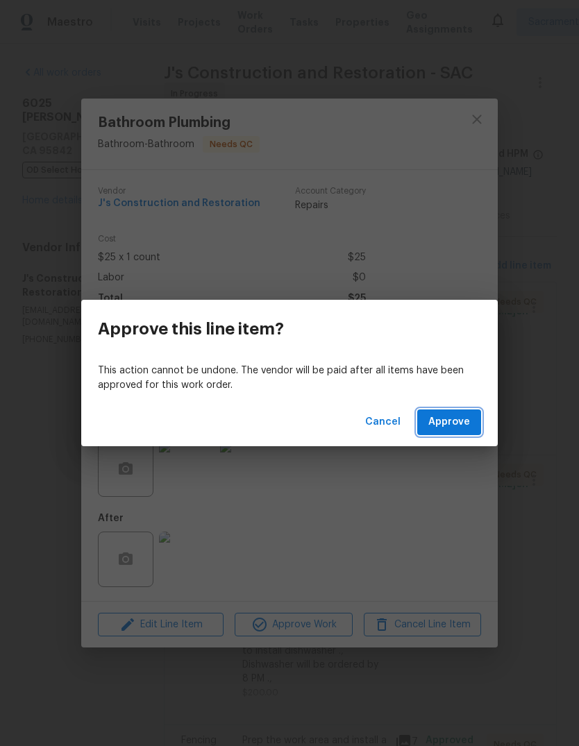
click at [464, 421] on span "Approve" at bounding box center [449, 422] width 42 height 17
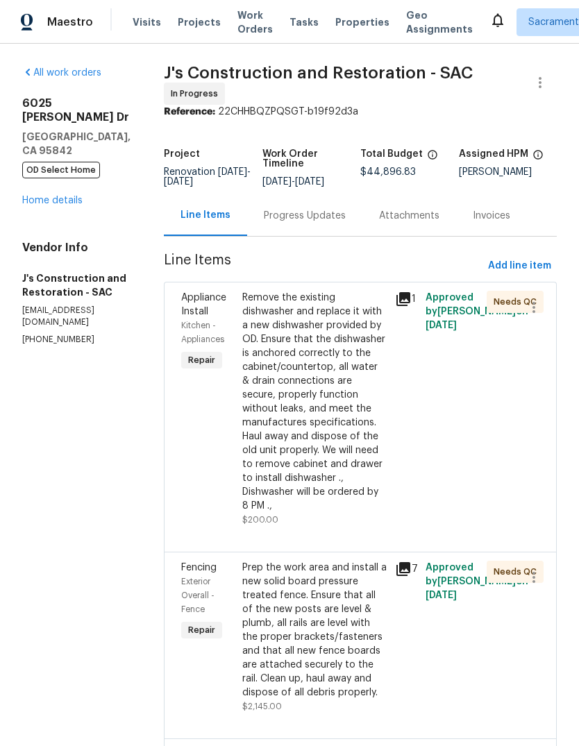
click at [343, 474] on div "Remove the existing dishwasher and replace it with a new dishwasher provided by…" at bounding box center [314, 402] width 144 height 222
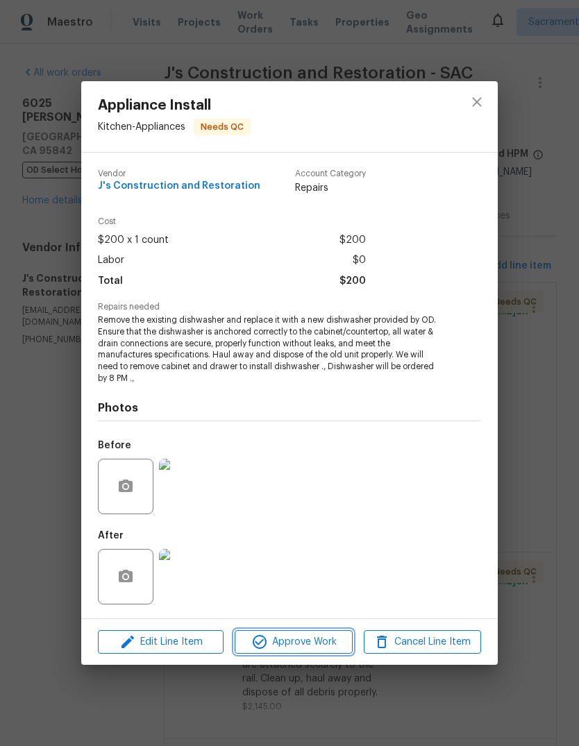
click at [310, 645] on span "Approve Work" at bounding box center [293, 642] width 109 height 17
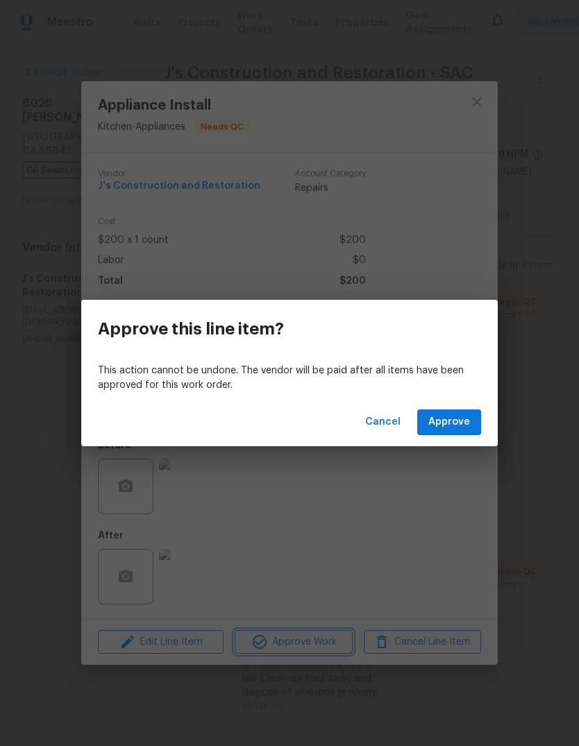
click at [480, 96] on div "Approve this line item? This action cannot be undone. The vendor will be paid a…" at bounding box center [289, 373] width 579 height 746
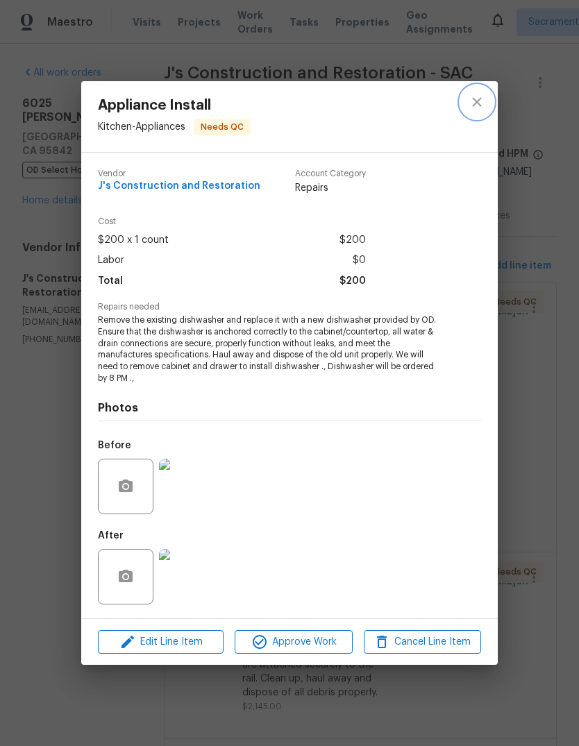
click at [480, 103] on icon "close" at bounding box center [476, 102] width 17 height 17
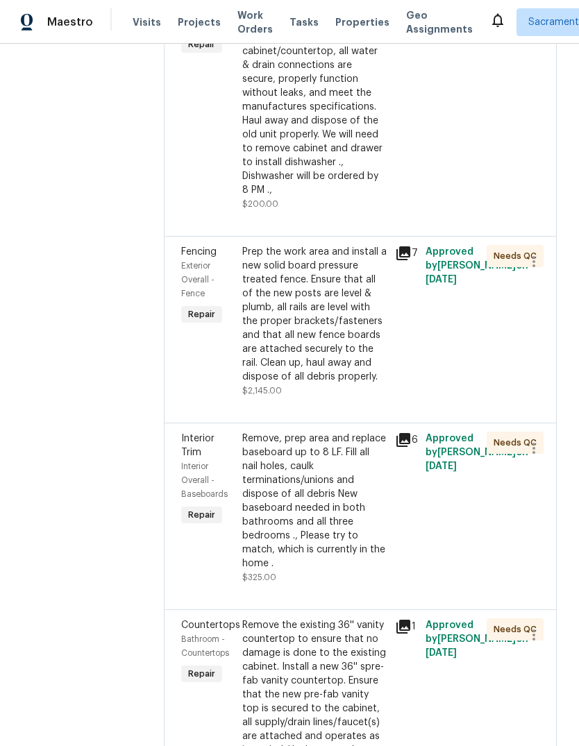
scroll to position [316, 0]
click at [349, 371] on div "Prep the work area and install a new solid board pressure treated fence. Ensure…" at bounding box center [314, 313] width 144 height 139
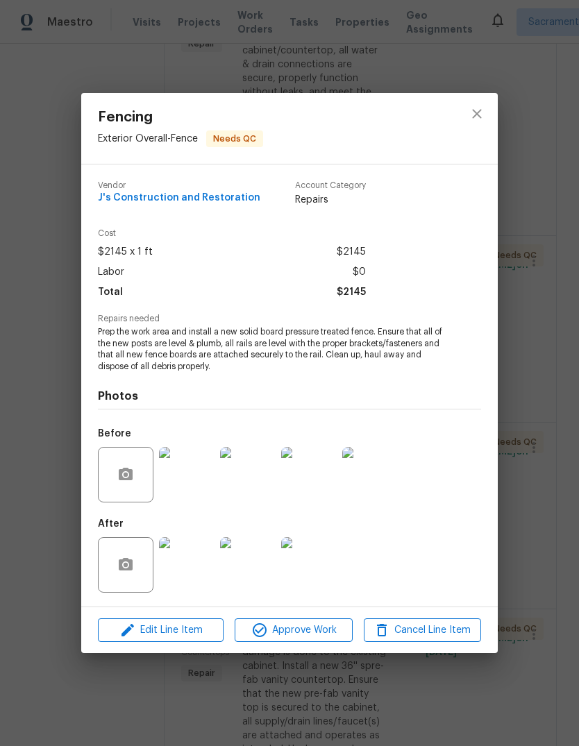
click at [191, 575] on img at bounding box center [187, 565] width 56 height 56
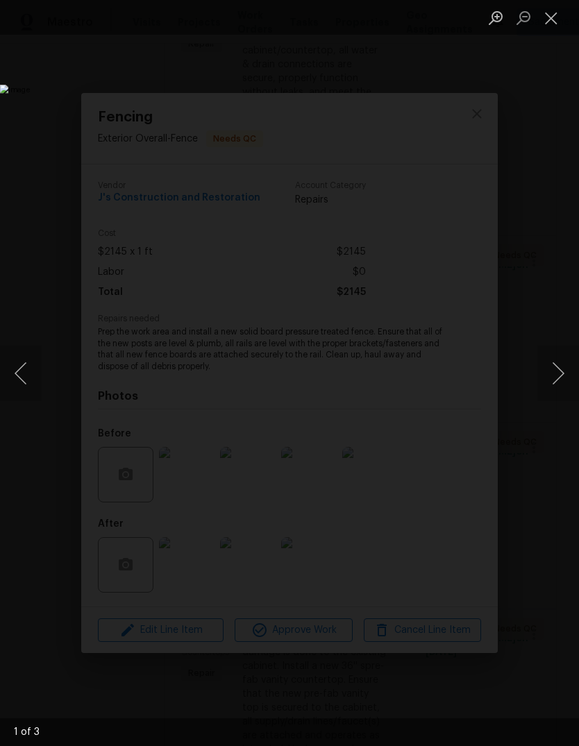
click at [559, 371] on button "Next image" at bounding box center [558, 374] width 42 height 56
click at [553, 380] on button "Next image" at bounding box center [558, 374] width 42 height 56
click at [557, 377] on button "Next image" at bounding box center [558, 374] width 42 height 56
click at [555, 17] on button "Close lightbox" at bounding box center [551, 18] width 28 height 24
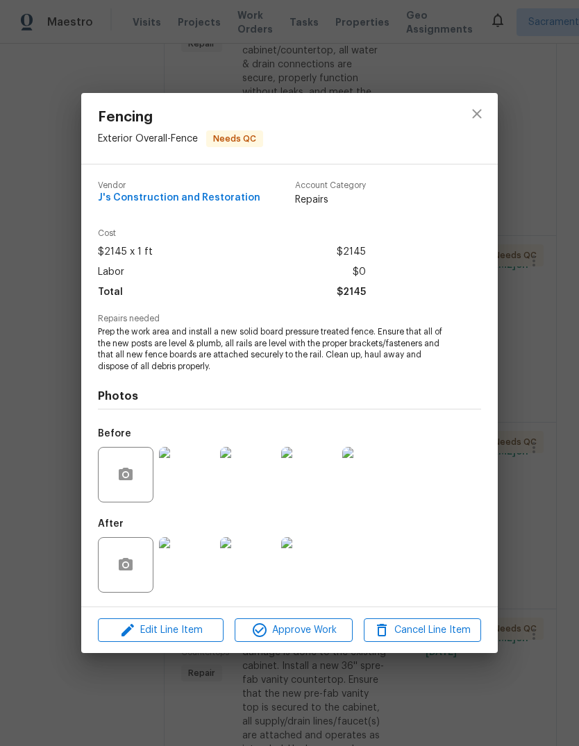
click at [312, 629] on span "Approve Work" at bounding box center [293, 630] width 109 height 17
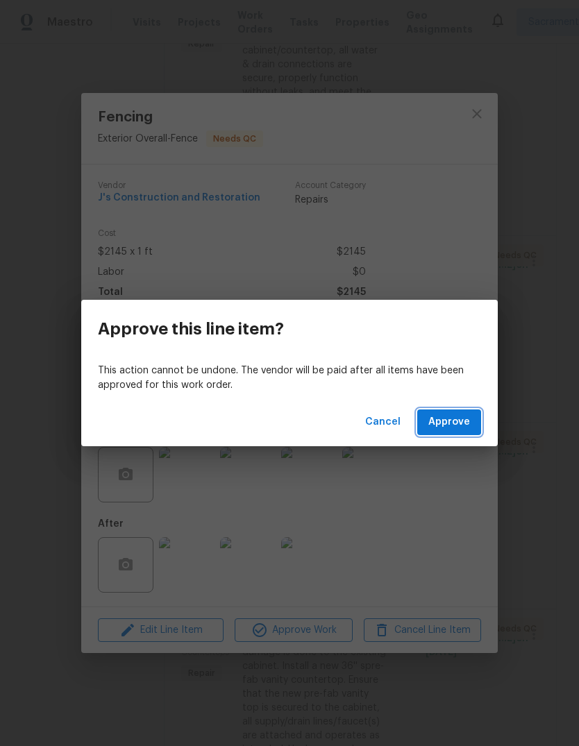
click at [460, 421] on span "Approve" at bounding box center [449, 422] width 42 height 17
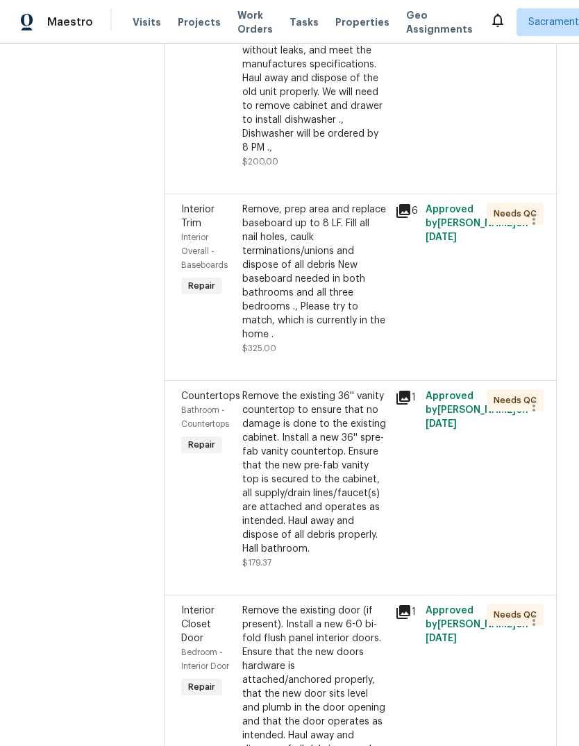
scroll to position [359, 0]
click at [326, 311] on div "Remove, prep area and replace baseboard up to 8 LF. Fill all nail holes, caulk …" at bounding box center [314, 271] width 144 height 139
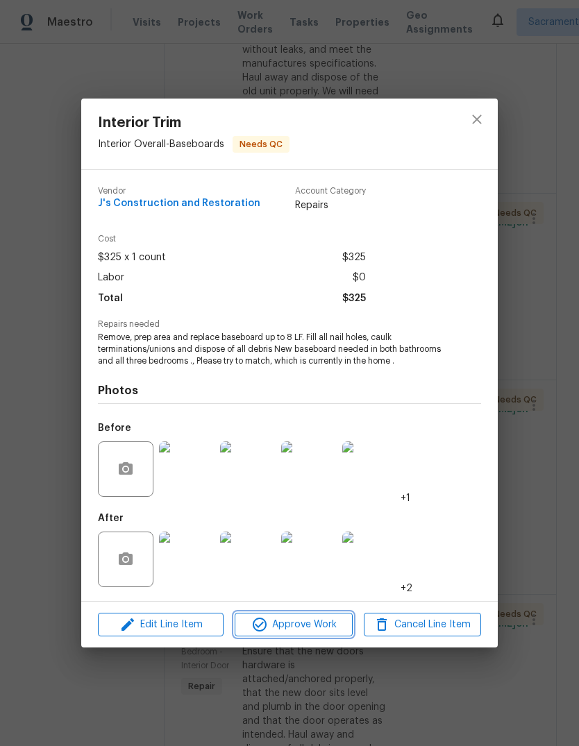
click at [309, 634] on button "Approve Work" at bounding box center [293, 625] width 117 height 24
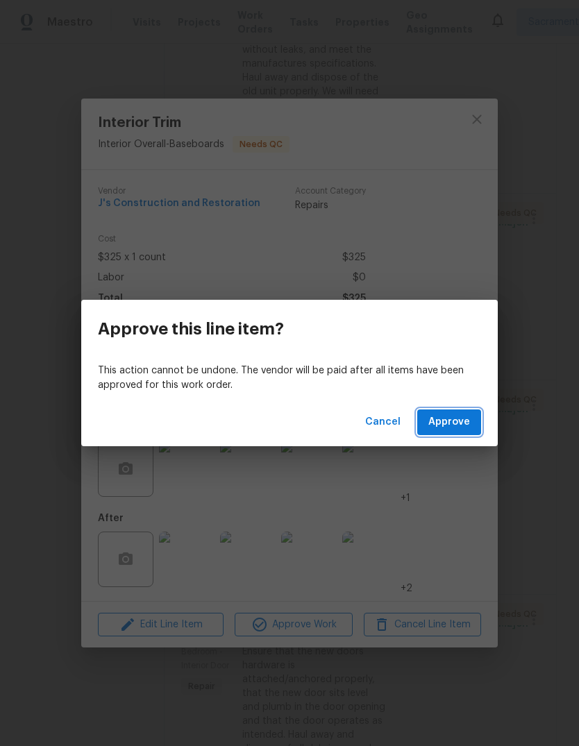
click at [462, 425] on span "Approve" at bounding box center [449, 422] width 42 height 17
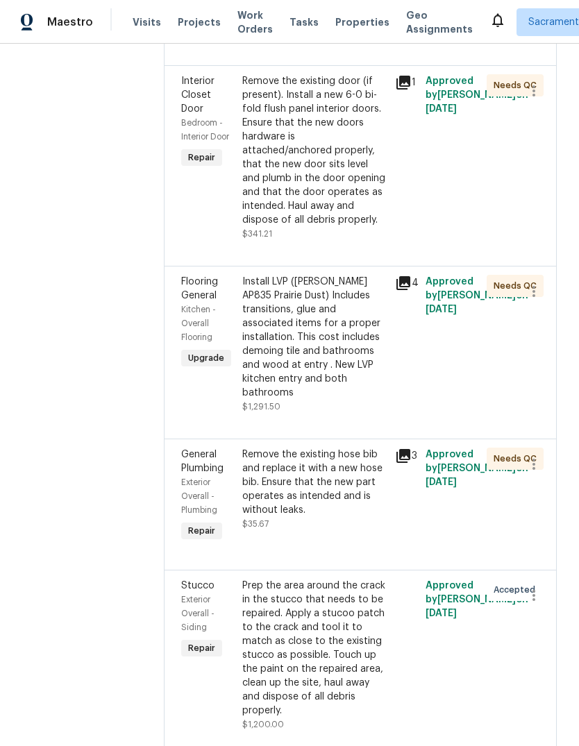
scroll to position [716, 0]
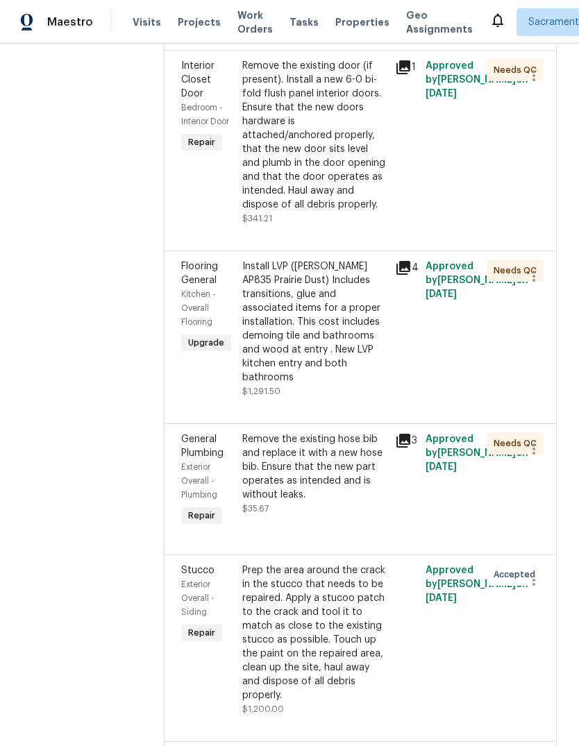
click at [357, 502] on div "Remove the existing hose bib and replace it with a new hose bib. Ensure that th…" at bounding box center [314, 466] width 144 height 69
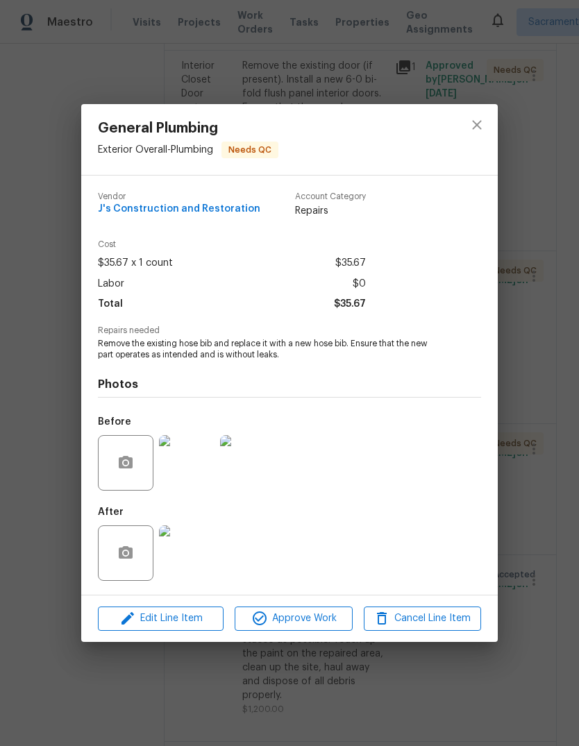
click at [194, 552] on img at bounding box center [187, 553] width 56 height 56
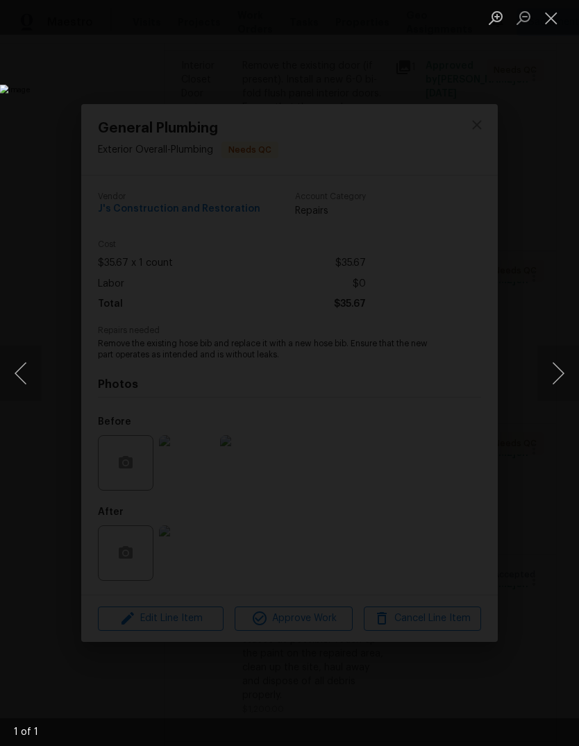
click at [550, 17] on button "Close lightbox" at bounding box center [551, 18] width 28 height 24
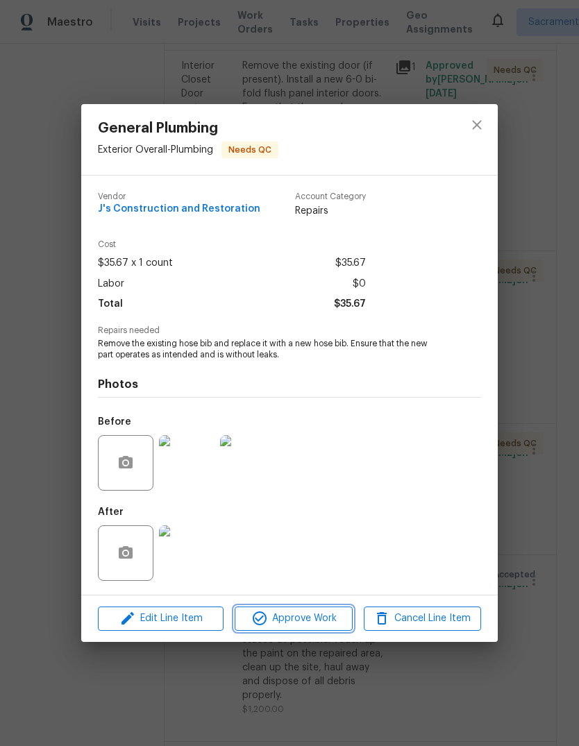
click at [302, 616] on span "Approve Work" at bounding box center [293, 618] width 109 height 17
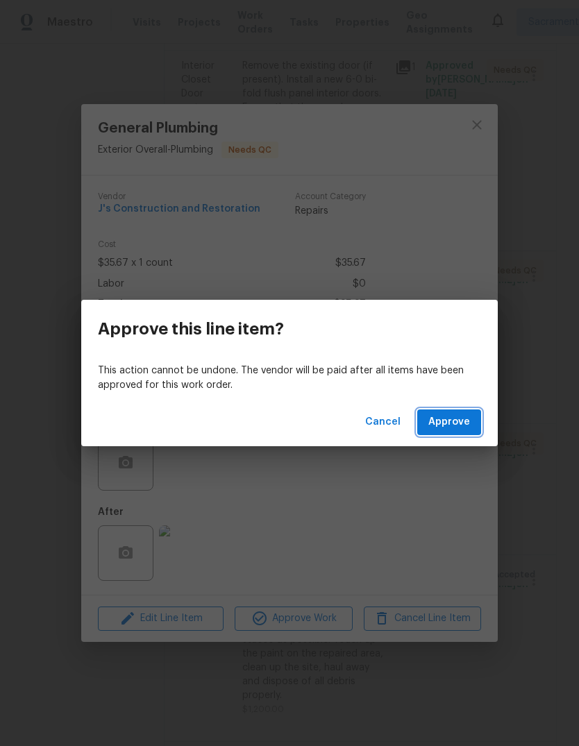
click at [460, 427] on span "Approve" at bounding box center [449, 422] width 42 height 17
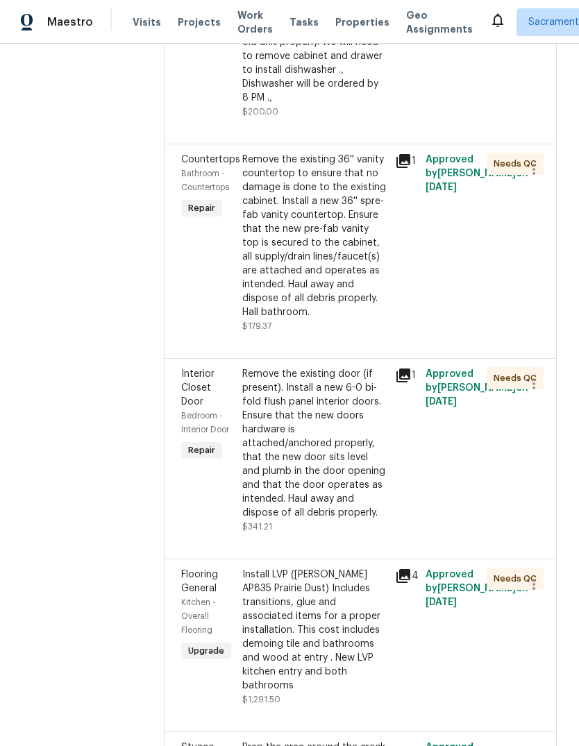
scroll to position [412, 0]
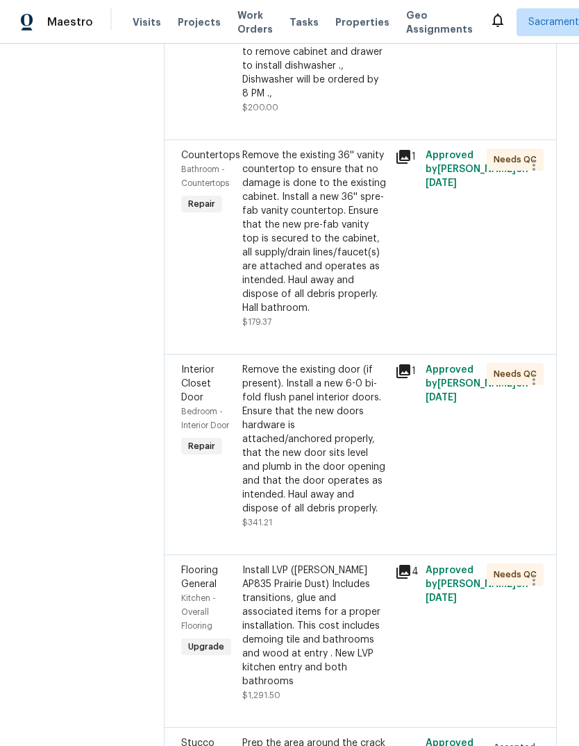
click at [344, 248] on div "Remove the existing 36'' vanity countertop to ensure that no damage is done to …" at bounding box center [314, 232] width 144 height 167
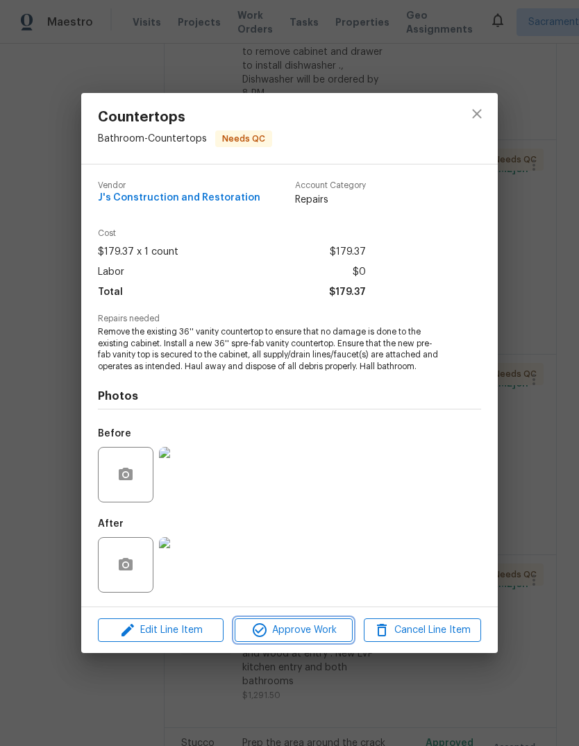
click at [295, 639] on span "Approve Work" at bounding box center [293, 630] width 109 height 17
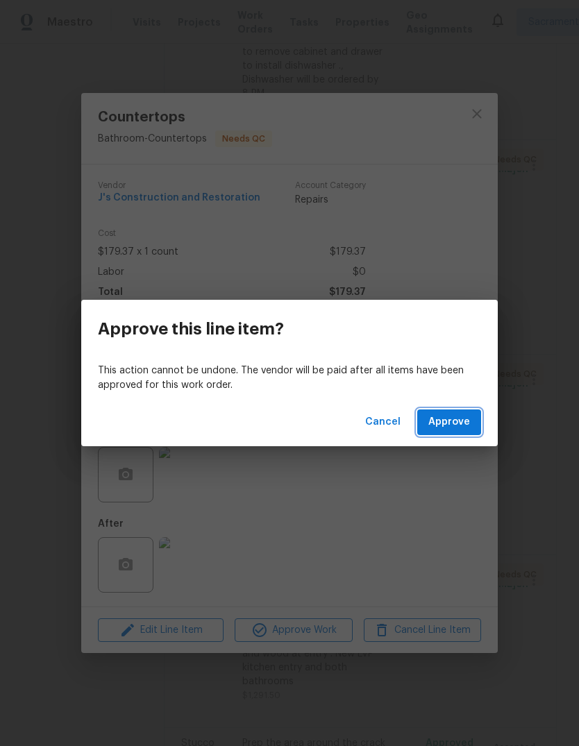
click at [468, 428] on span "Approve" at bounding box center [449, 422] width 42 height 17
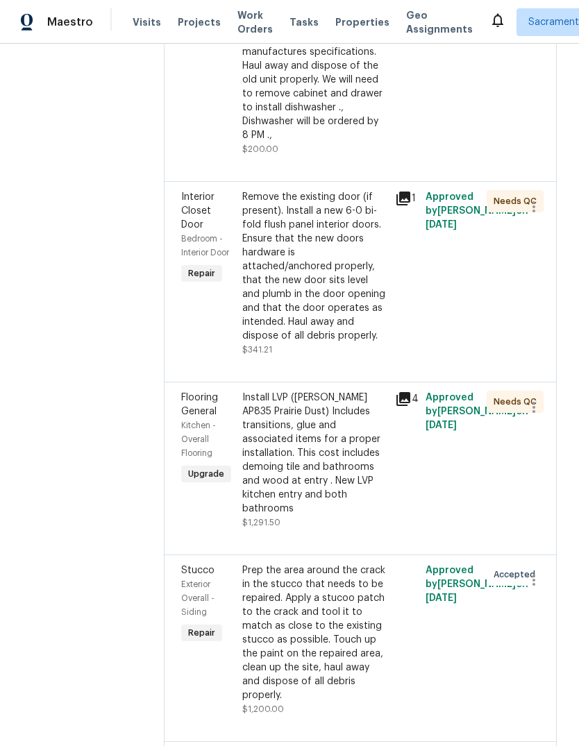
scroll to position [369, 0]
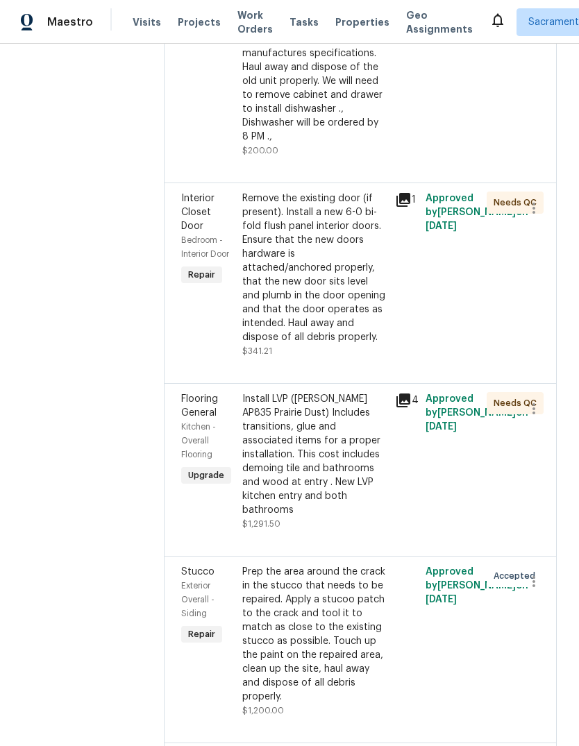
click at [342, 323] on div "Remove the existing door (if present). Install a new 6-0 bi-fold flush panel in…" at bounding box center [314, 268] width 144 height 153
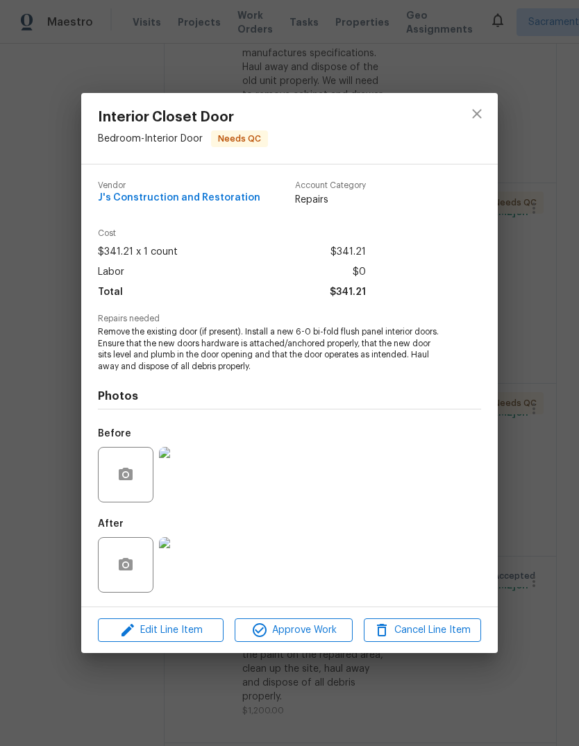
click at [194, 570] on img at bounding box center [187, 565] width 56 height 56
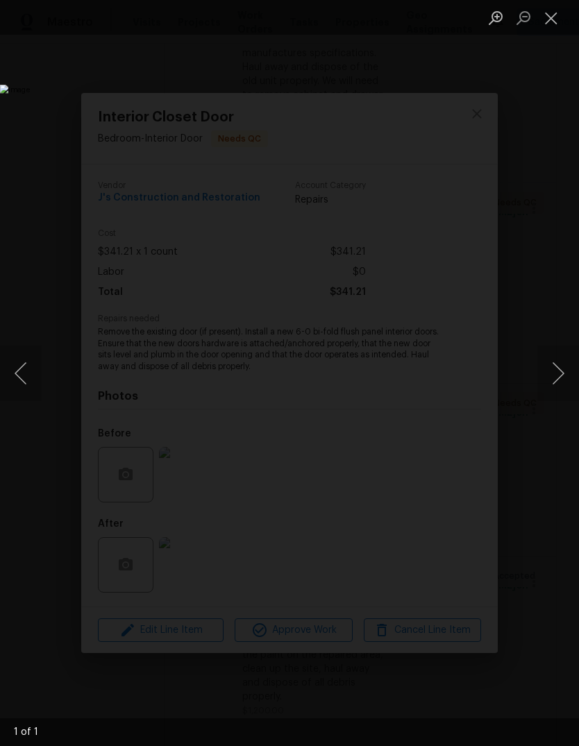
click at [557, 377] on button "Next image" at bounding box center [558, 374] width 42 height 56
click at [554, 17] on button "Close lightbox" at bounding box center [551, 18] width 28 height 24
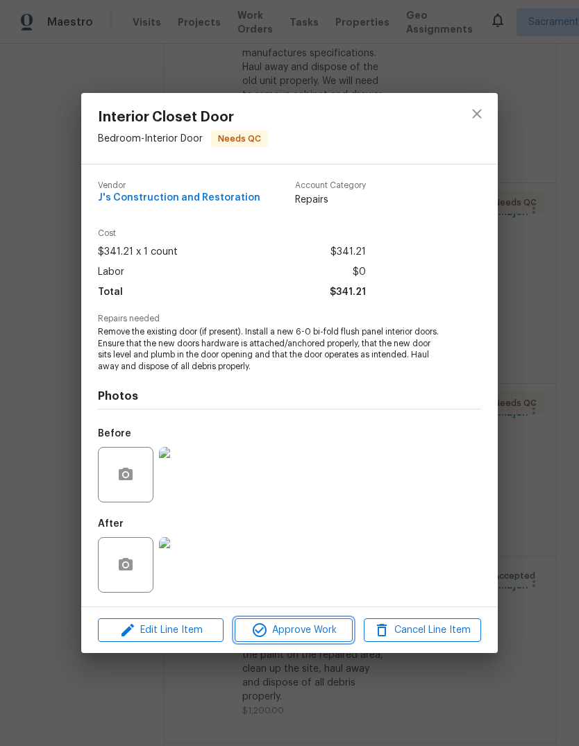
click at [312, 634] on span "Approve Work" at bounding box center [293, 630] width 109 height 17
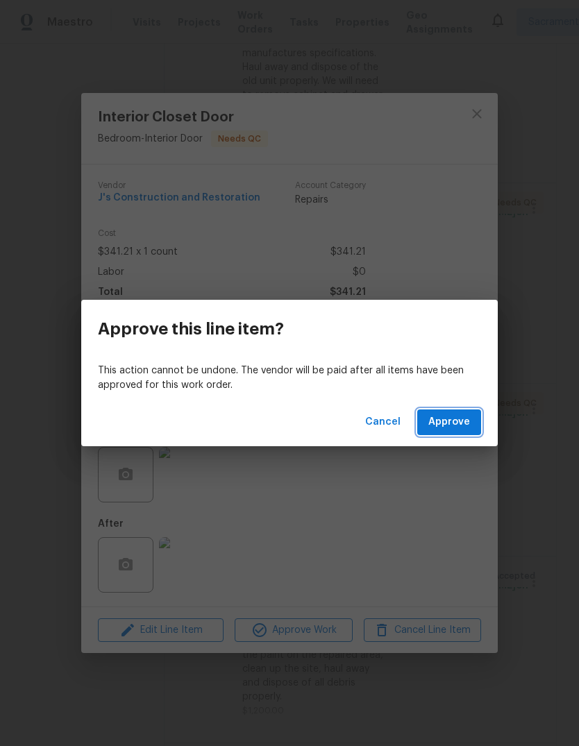
click at [459, 426] on span "Approve" at bounding box center [449, 422] width 42 height 17
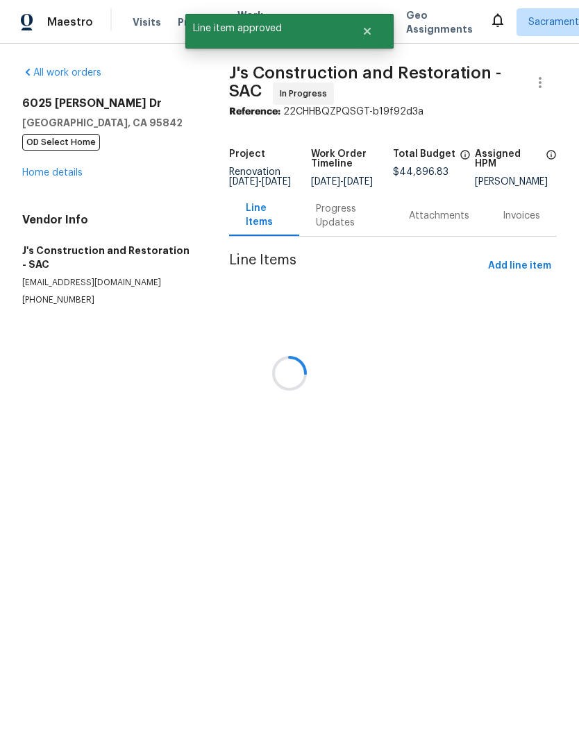
scroll to position [0, 0]
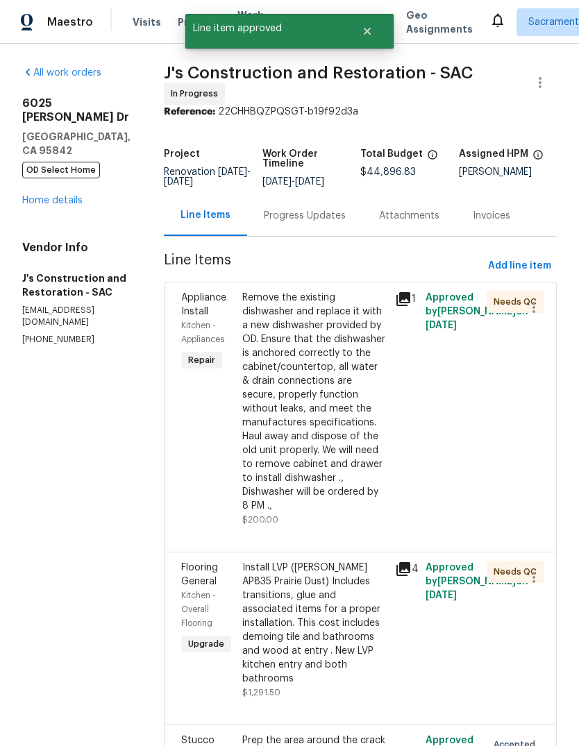
click at [328, 444] on div "Remove the existing dishwasher and replace it with a new dishwasher provided by…" at bounding box center [314, 402] width 144 height 222
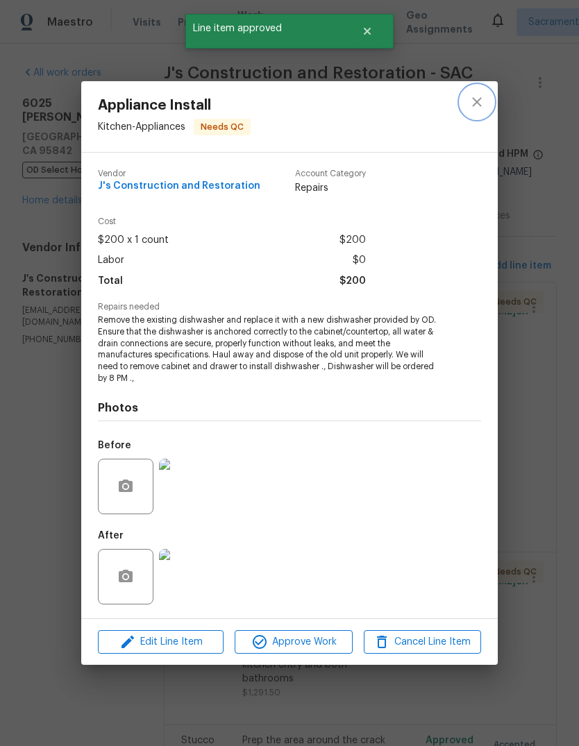
click at [482, 102] on icon "close" at bounding box center [476, 102] width 17 height 17
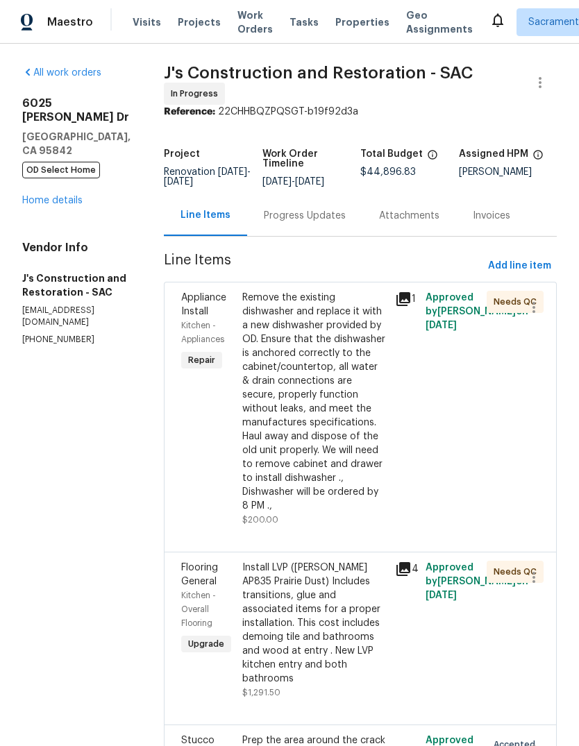
click at [325, 636] on div "Install LVP ([PERSON_NAME] AP835 Prairie Dust) Includes transitions, glue and a…" at bounding box center [314, 623] width 144 height 125
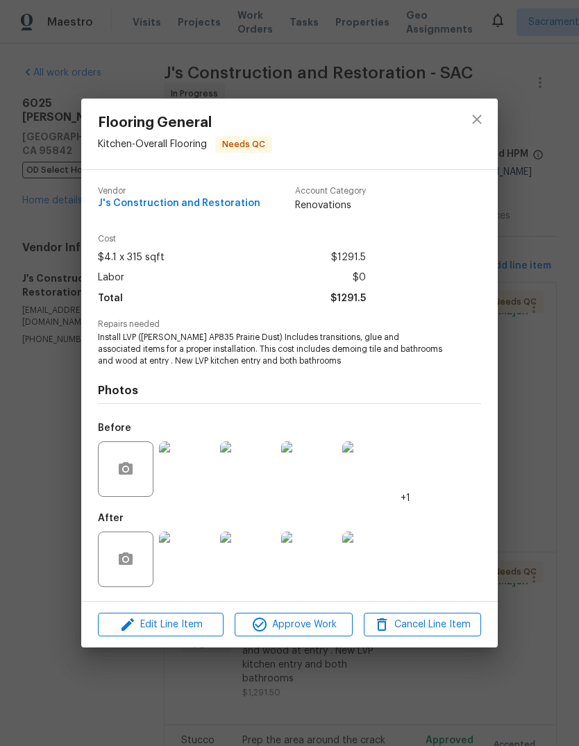
click at [176, 567] on img at bounding box center [187, 560] width 56 height 56
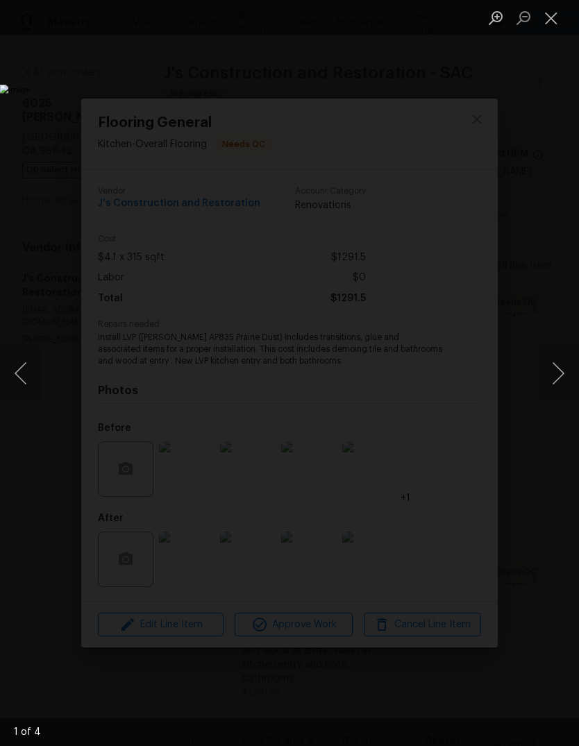
click at [555, 377] on button "Next image" at bounding box center [558, 374] width 42 height 56
click at [559, 369] on button "Next image" at bounding box center [558, 374] width 42 height 56
click at [558, 375] on button "Next image" at bounding box center [558, 374] width 42 height 56
click at [558, 377] on button "Next image" at bounding box center [558, 374] width 42 height 56
click at [554, 26] on button "Close lightbox" at bounding box center [551, 18] width 28 height 24
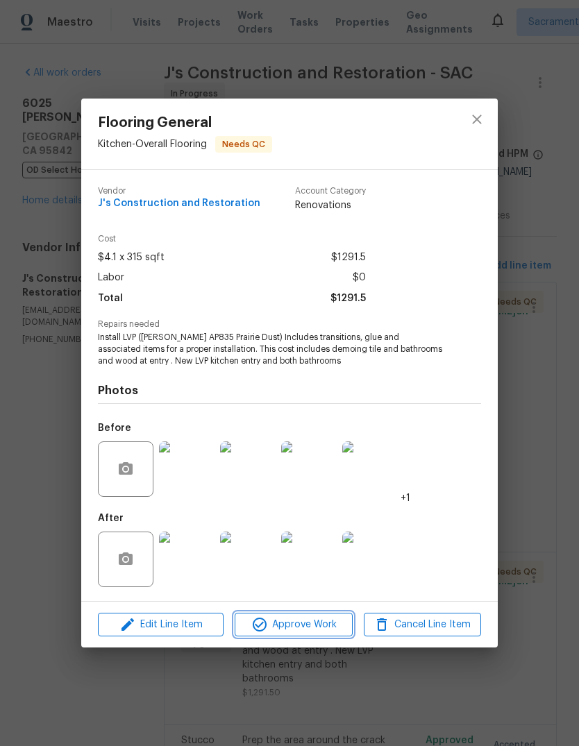
click at [322, 619] on span "Approve Work" at bounding box center [293, 624] width 109 height 17
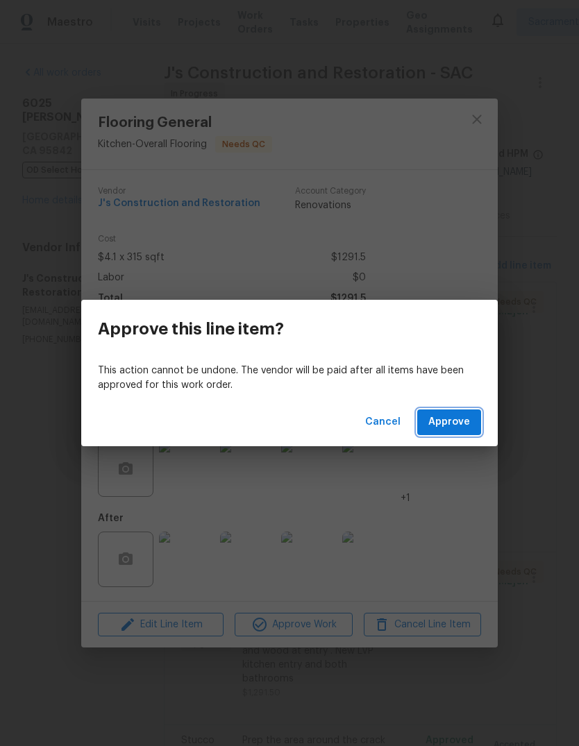
click at [455, 423] on span "Approve" at bounding box center [449, 422] width 42 height 17
